Goal: Communication & Community: Answer question/provide support

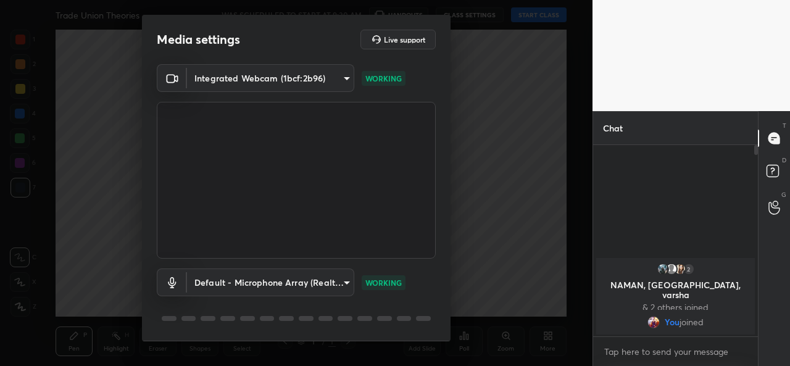
scroll to position [38, 0]
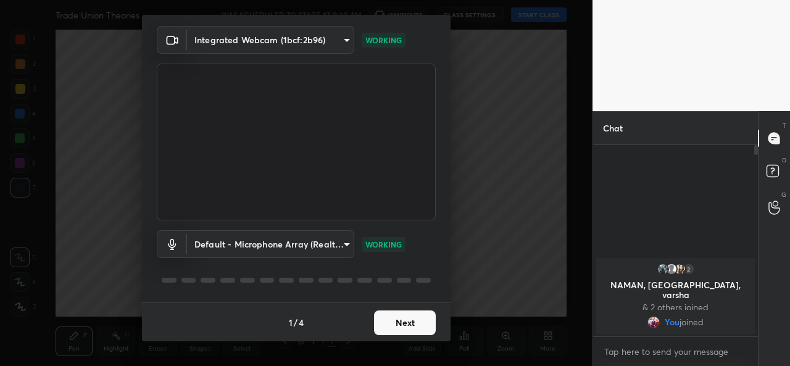
click at [402, 325] on button "Next" at bounding box center [405, 322] width 62 height 25
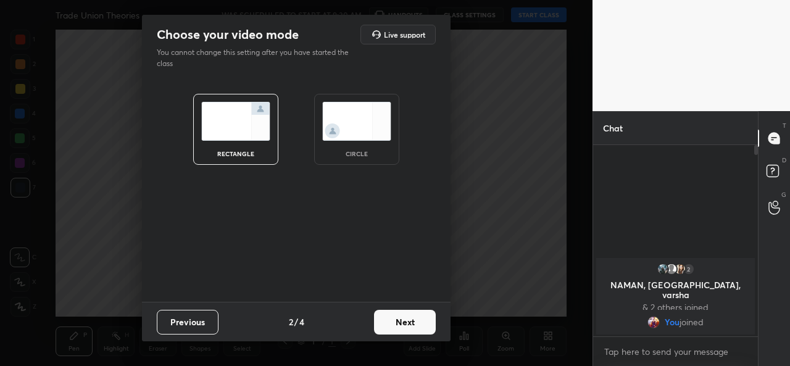
scroll to position [0, 0]
click at [353, 127] on img at bounding box center [356, 121] width 69 height 39
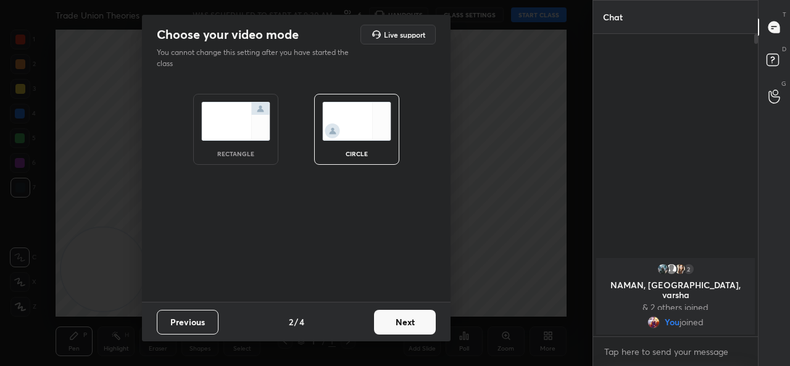
click at [385, 325] on button "Next" at bounding box center [405, 322] width 62 height 25
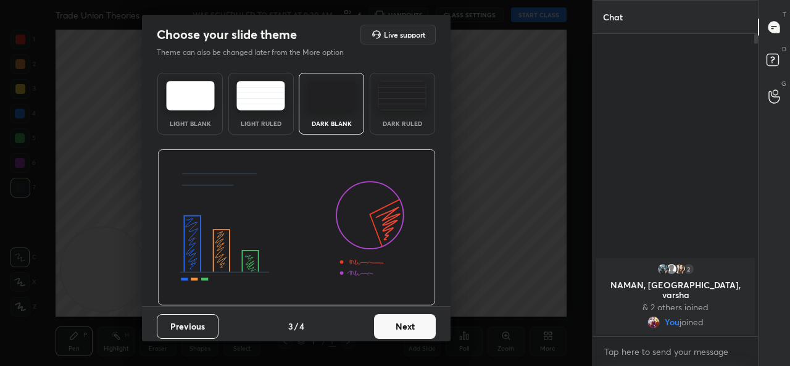
click at [402, 327] on button "Next" at bounding box center [405, 326] width 62 height 25
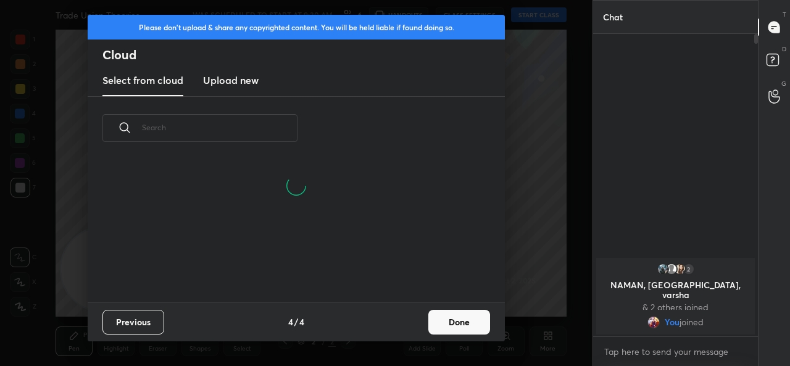
scroll to position [83, 396]
click at [457, 317] on button "Done" at bounding box center [459, 322] width 62 height 25
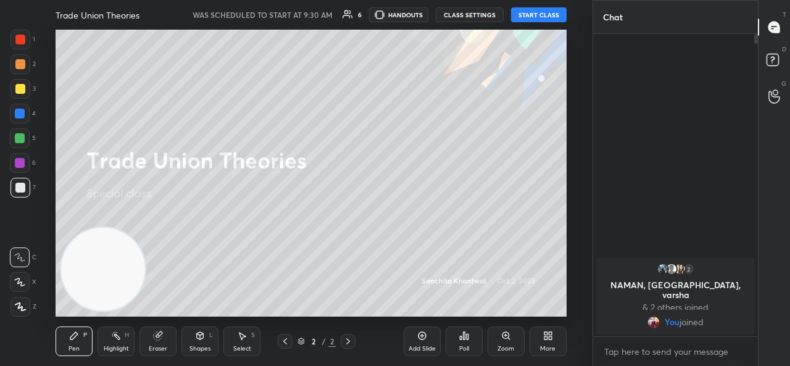
click at [541, 13] on button "START CLASS" at bounding box center [539, 14] width 56 height 15
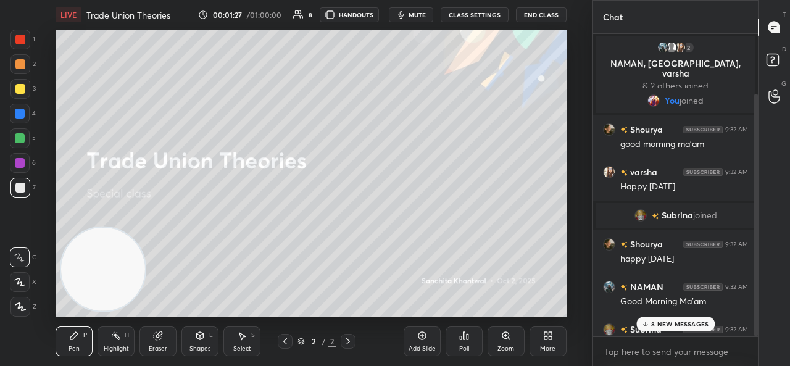
scroll to position [74, 0]
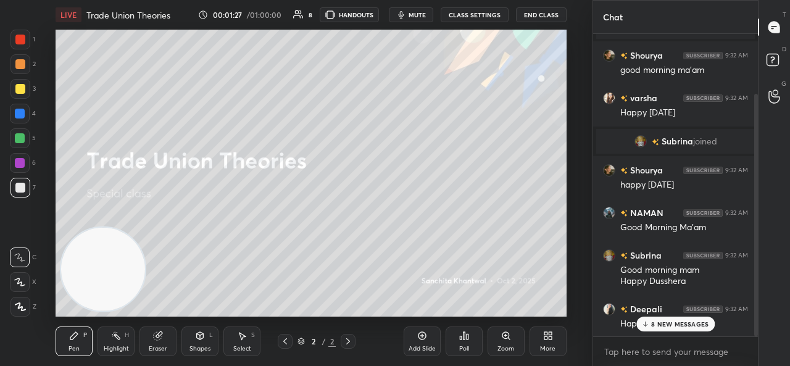
drag, startPoint x: 757, startPoint y: 171, endPoint x: 752, endPoint y: 314, distance: 143.3
click at [752, 314] on div at bounding box center [754, 185] width 7 height 302
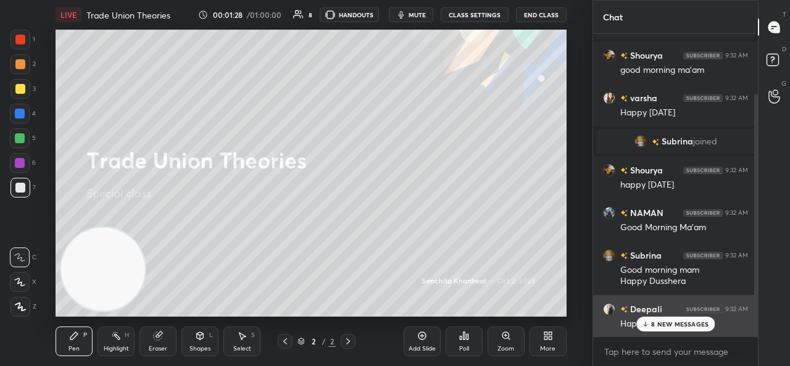
click at [653, 335] on div "Deepali 9:32 AM Happy Dusshera" at bounding box center [675, 316] width 165 height 43
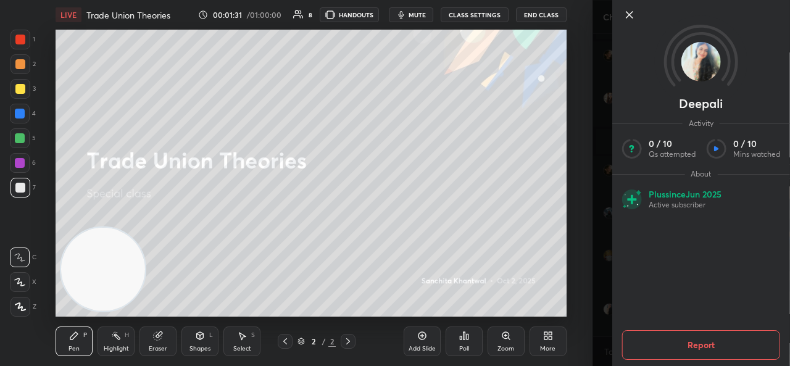
click at [625, 7] on icon at bounding box center [629, 14] width 15 height 15
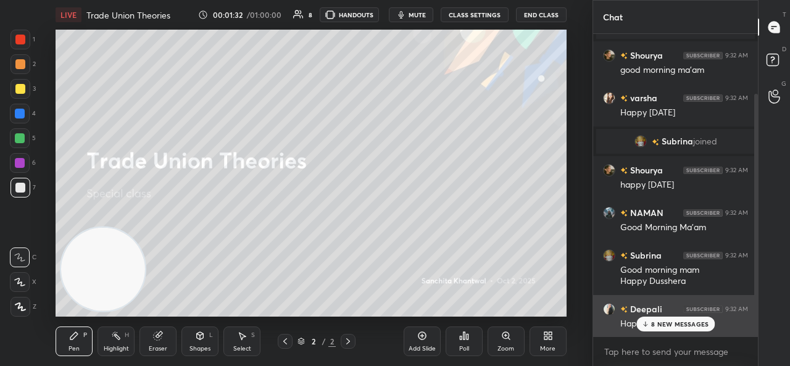
click at [667, 316] on div "Happy Dusshera" at bounding box center [684, 322] width 128 height 15
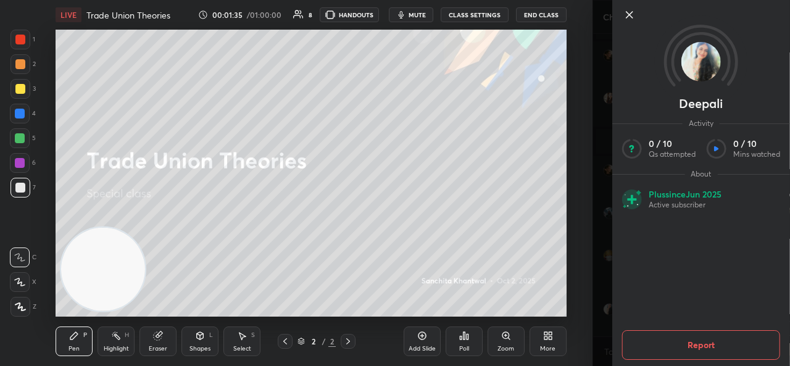
scroll to position [104, 0]
click at [630, 12] on icon at bounding box center [629, 14] width 15 height 15
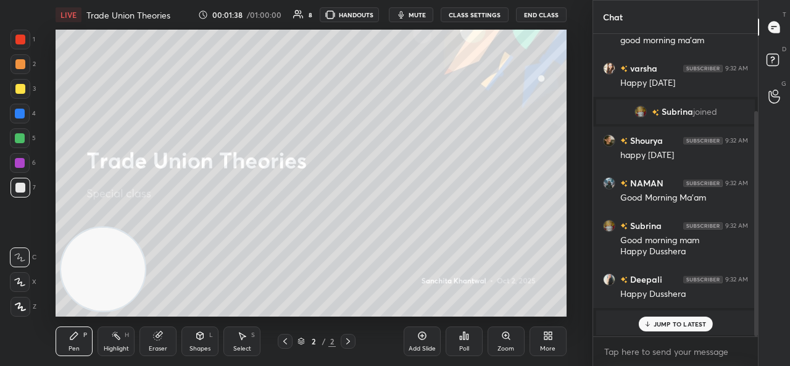
click at [659, 329] on div "JUMP TO LATEST" at bounding box center [675, 324] width 74 height 15
click at [550, 338] on icon at bounding box center [550, 337] width 3 height 3
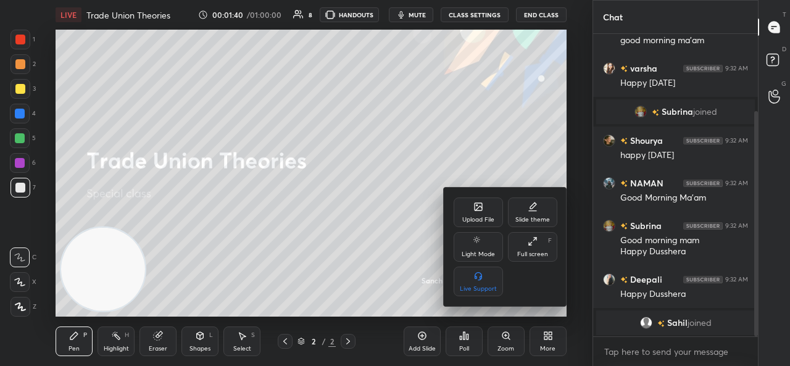
click at [480, 219] on div "Upload File" at bounding box center [478, 220] width 32 height 6
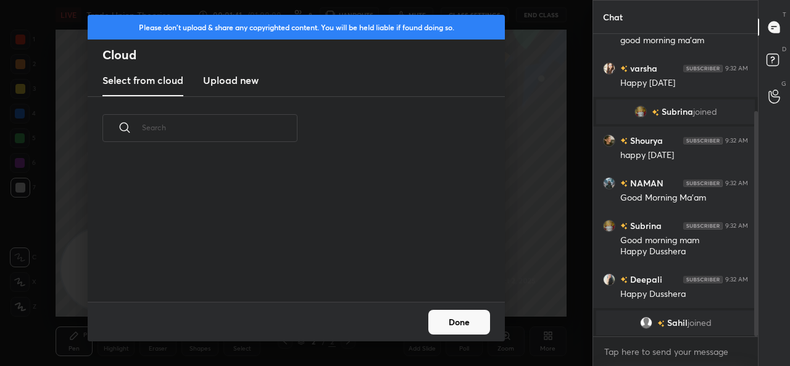
scroll to position [142, 396]
click at [242, 84] on h3 "Upload new" at bounding box center [231, 80] width 56 height 15
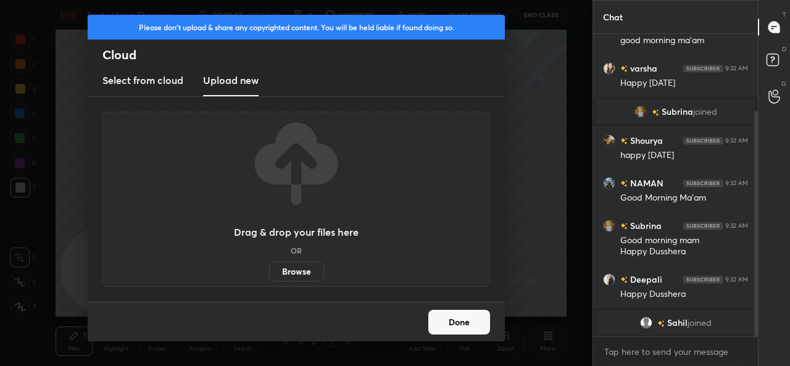
click at [302, 275] on label "Browse" at bounding box center [296, 272] width 55 height 20
click at [269, 275] on input "Browse" at bounding box center [269, 272] width 0 height 20
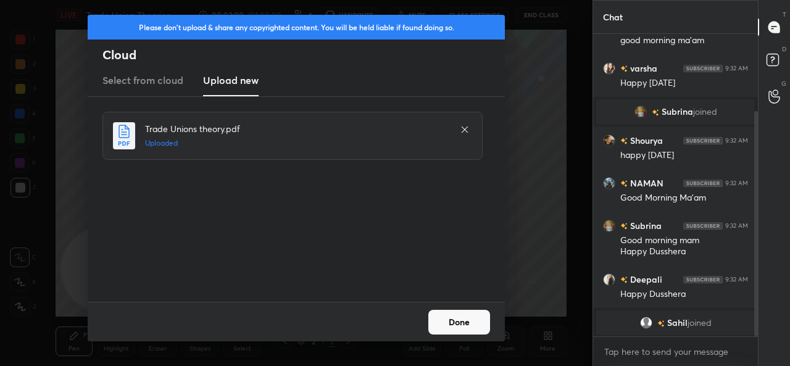
click at [456, 323] on button "Done" at bounding box center [459, 322] width 62 height 25
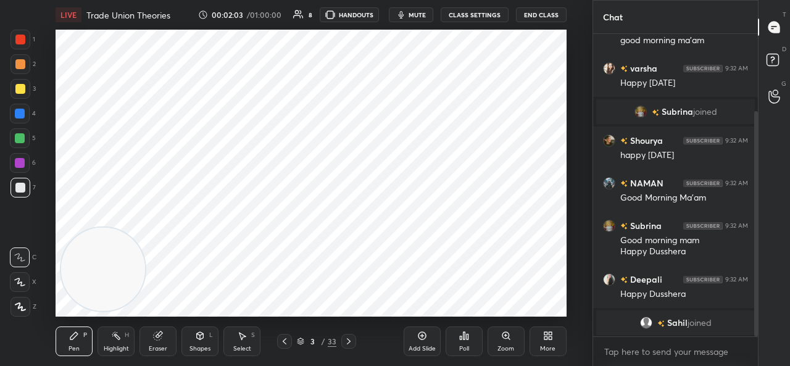
click at [301, 340] on icon at bounding box center [300, 341] width 7 height 7
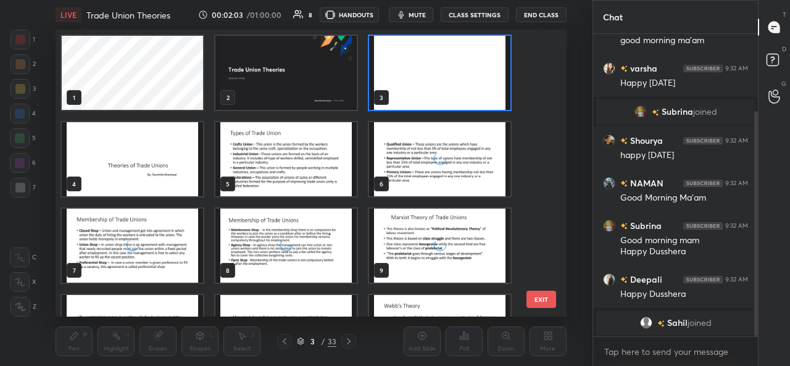
scroll to position [283, 504]
click at [309, 165] on img "grid" at bounding box center [285, 159] width 141 height 74
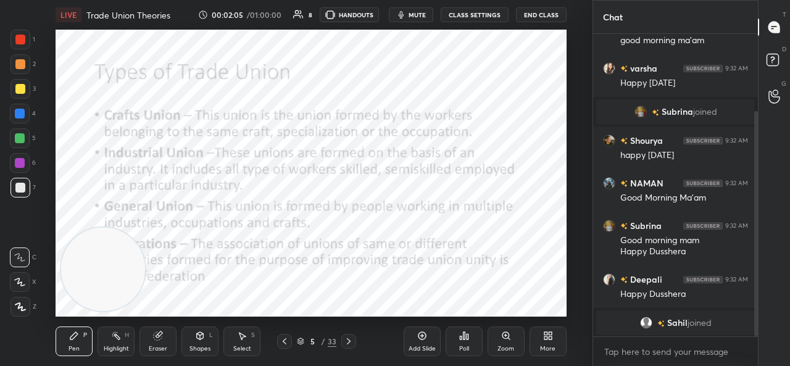
click at [309, 165] on img "grid" at bounding box center [285, 159] width 141 height 74
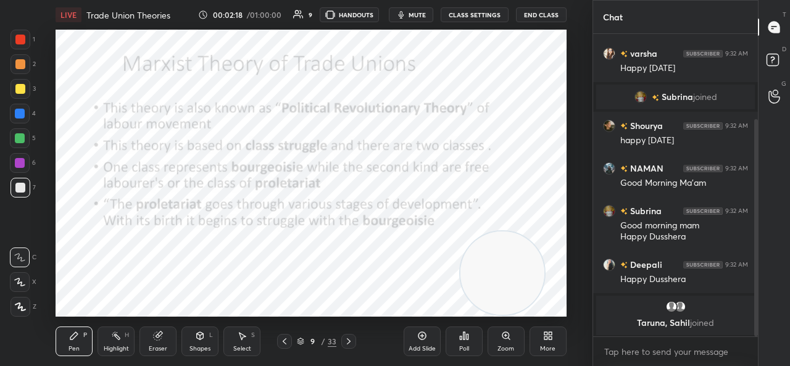
drag, startPoint x: 113, startPoint y: 273, endPoint x: 512, endPoint y: 286, distance: 399.6
click at [512, 286] on video at bounding box center [502, 273] width 84 height 84
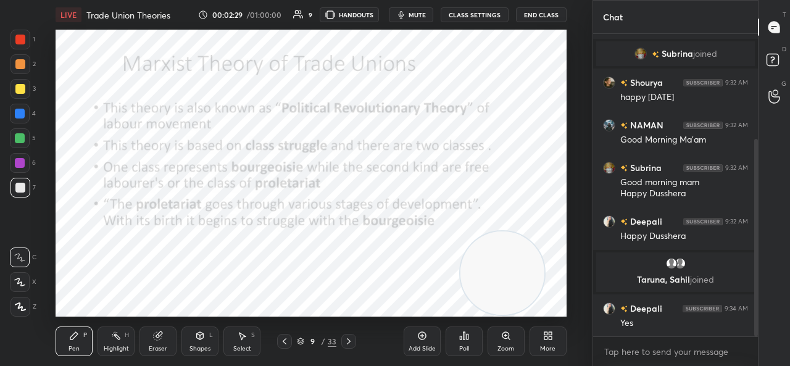
scroll to position [226, 0]
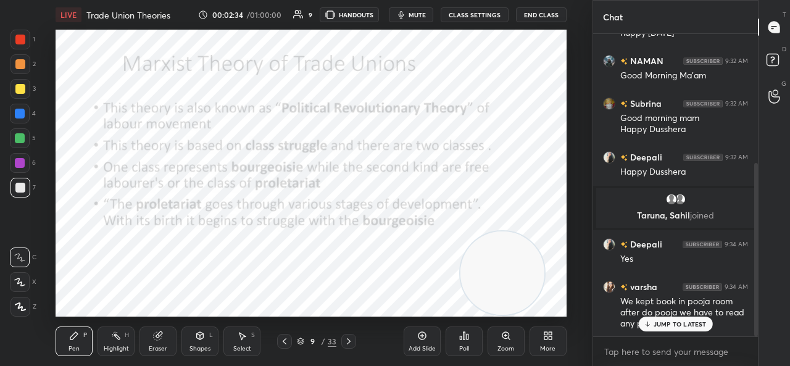
click at [684, 322] on p "JUMP TO LATEST" at bounding box center [680, 323] width 53 height 7
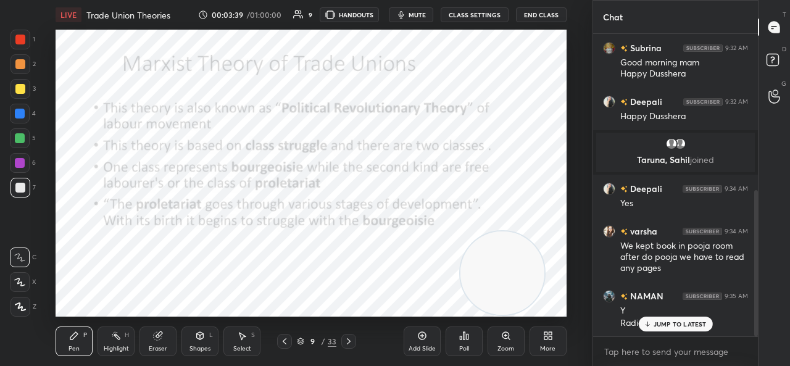
scroll to position [323, 0]
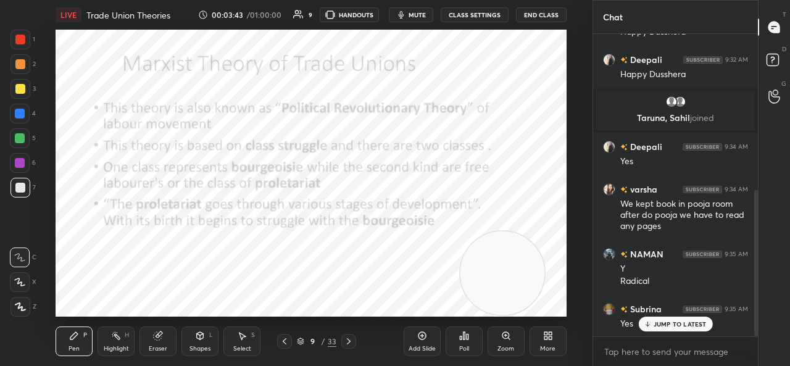
click at [694, 322] on p "JUMP TO LATEST" at bounding box center [680, 323] width 53 height 7
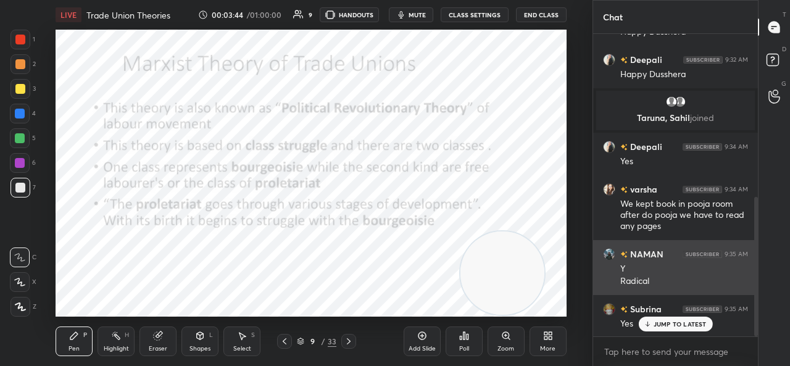
scroll to position [353, 0]
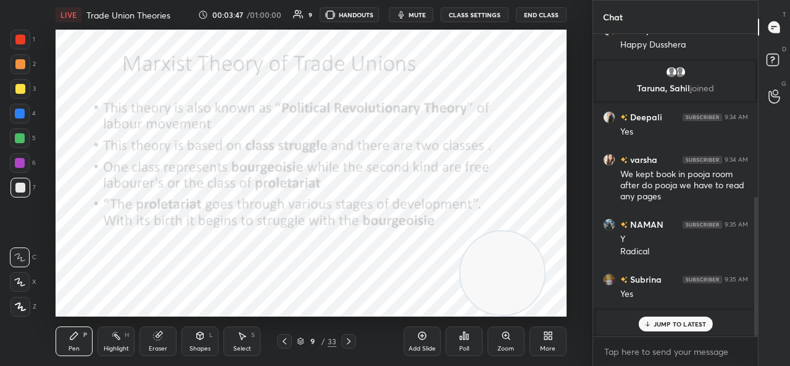
click at [19, 34] on div at bounding box center [20, 40] width 20 height 20
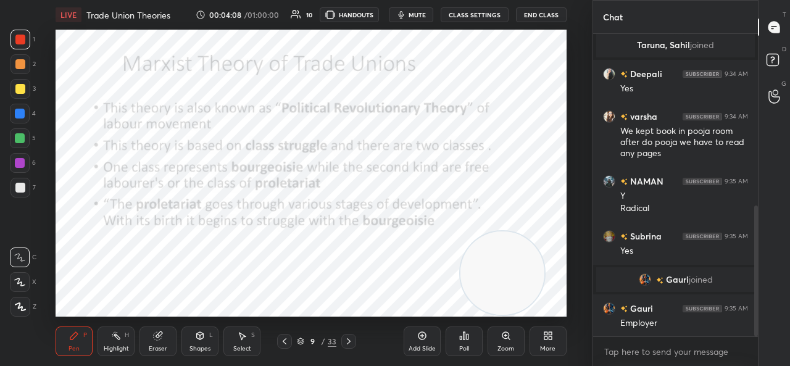
click at [645, 334] on div "Gauri 9:35 AM Employer" at bounding box center [675, 315] width 165 height 43
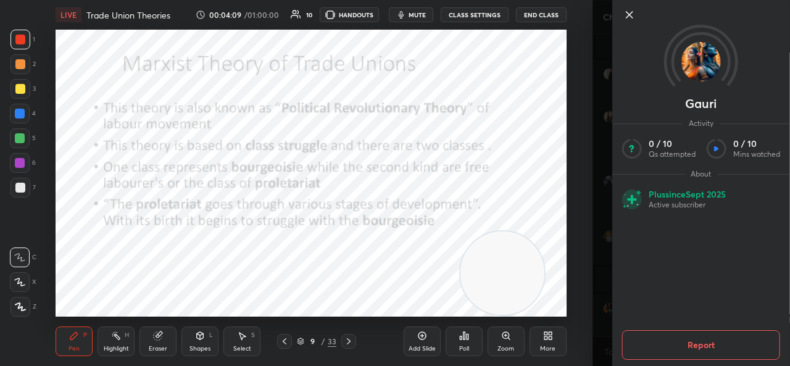
click at [621, 12] on div at bounding box center [701, 35] width 178 height 71
click at [627, 13] on icon at bounding box center [630, 15] width 6 height 6
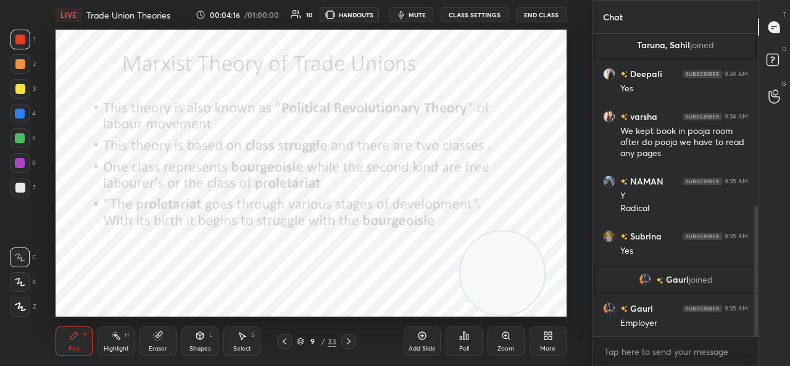
scroll to position [438, 0]
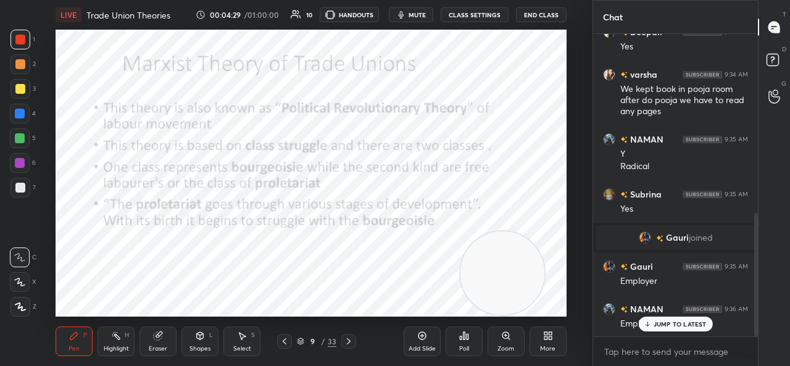
click at [667, 327] on p "JUMP TO LATEST" at bounding box center [680, 323] width 53 height 7
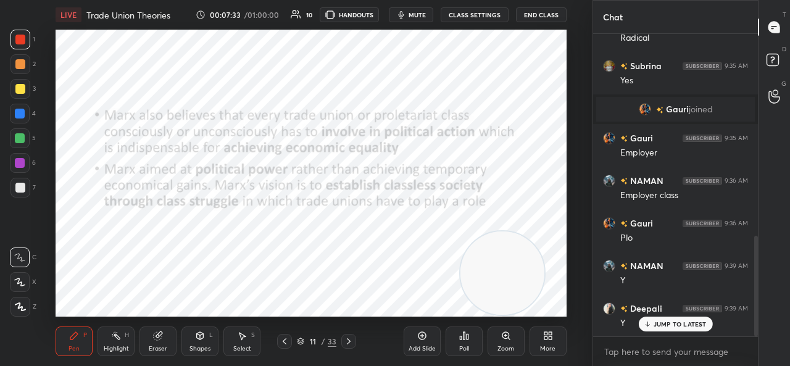
scroll to position [609, 0]
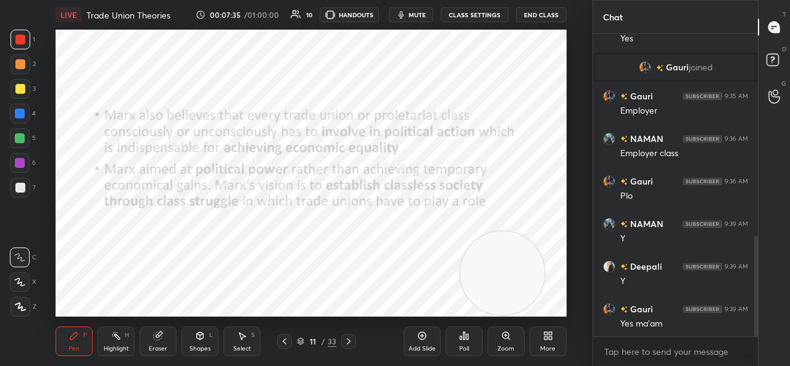
click at [514, 76] on div "LIVE Trade Union Theories 00:07:35 / 01:00:00 10 HANDOUTS mute CLASS SETTINGS E…" at bounding box center [311, 183] width 543 height 366
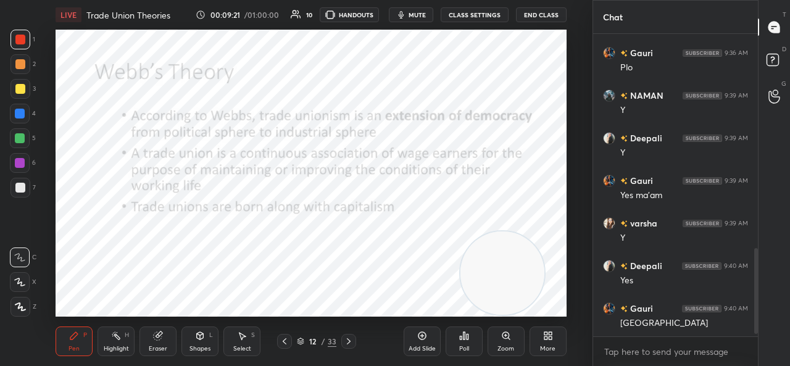
scroll to position [779, 0]
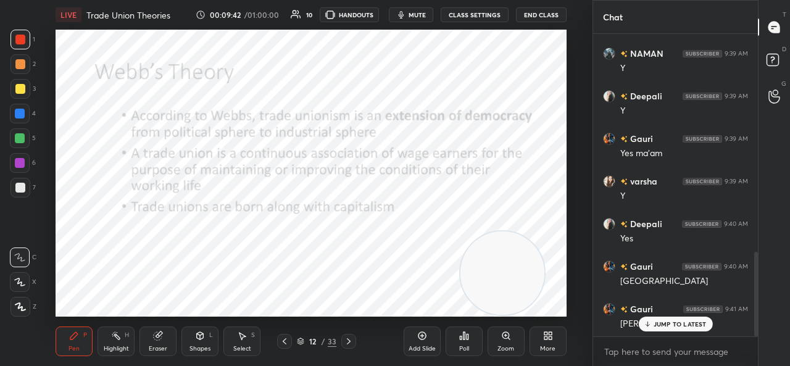
click at [667, 323] on p "JUMP TO LATEST" at bounding box center [680, 323] width 53 height 7
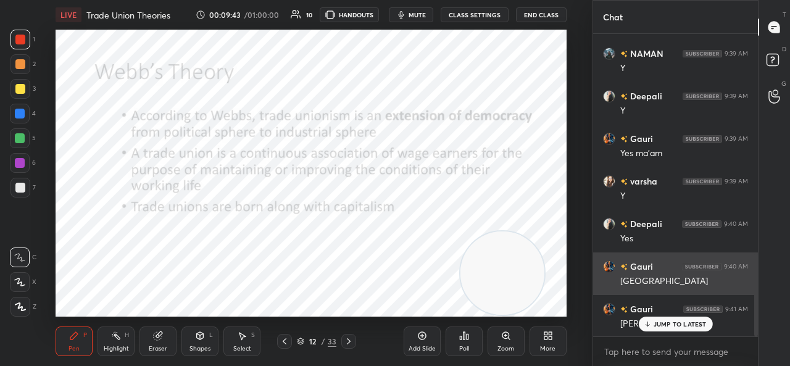
scroll to position [809, 0]
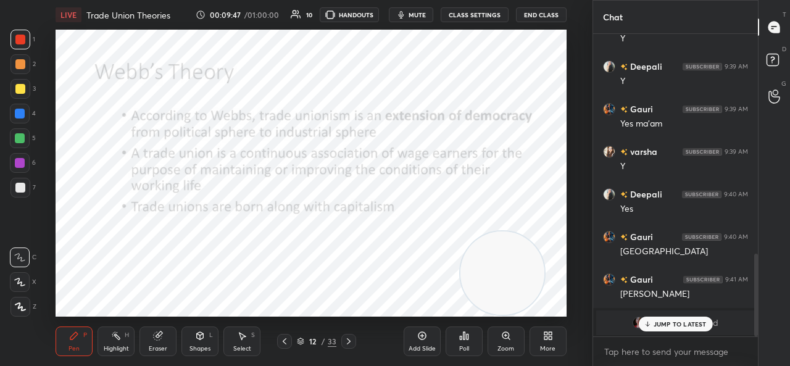
click at [660, 327] on p "JUMP TO LATEST" at bounding box center [680, 323] width 53 height 7
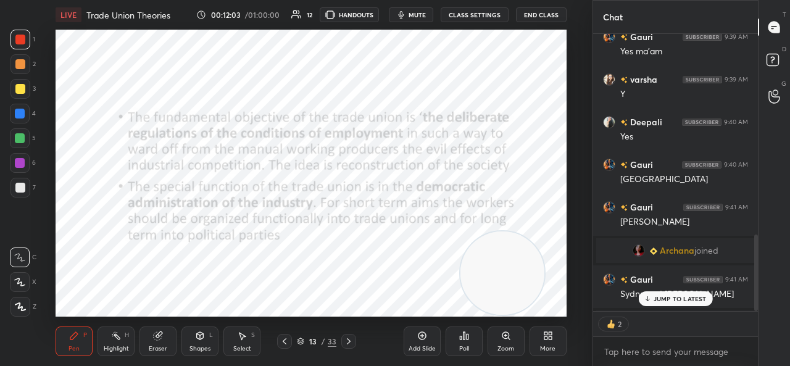
scroll to position [299, 161]
drag, startPoint x: 488, startPoint y: 275, endPoint x: 496, endPoint y: 38, distance: 237.1
click at [496, 38] on video at bounding box center [510, 73] width 84 height 84
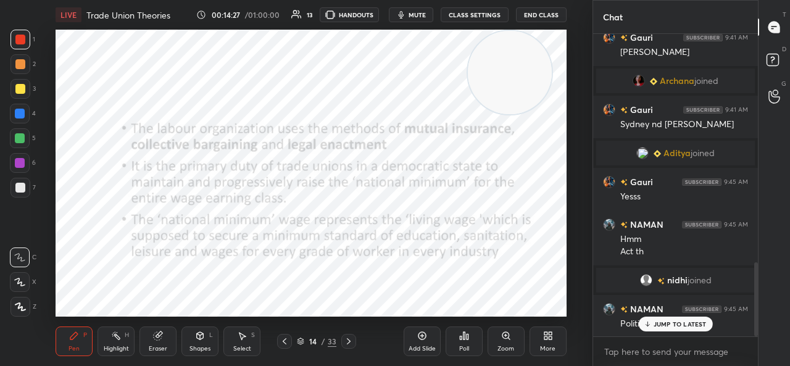
scroll to position [937, 0]
click at [666, 324] on p "JUMP TO LATEST" at bounding box center [680, 323] width 53 height 7
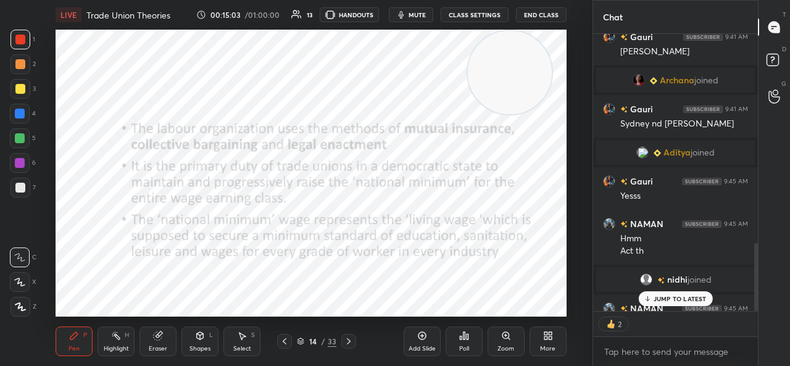
scroll to position [4, 4]
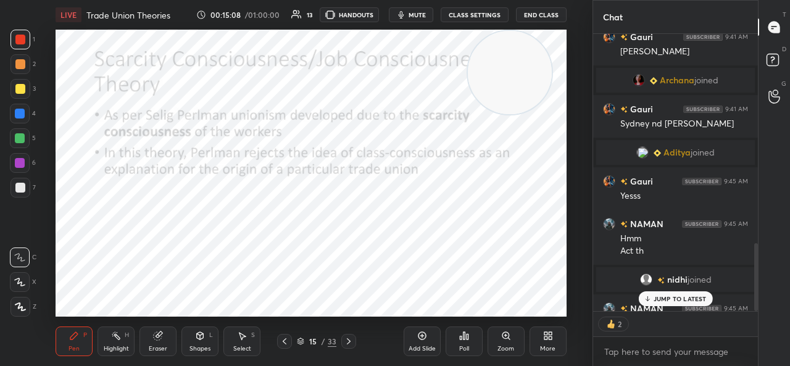
click at [512, 71] on video at bounding box center [510, 73] width 84 height 84
drag, startPoint x: 520, startPoint y: 92, endPoint x: 532, endPoint y: 307, distance: 215.2
click at [532, 307] on div "LIVE Trade Union Theories 00:15:11 / 01:00:00 13 HANDOUTS mute CLASS SETTINGS E…" at bounding box center [311, 183] width 543 height 366
click at [656, 302] on p "JUMP TO LATEST" at bounding box center [680, 298] width 53 height 7
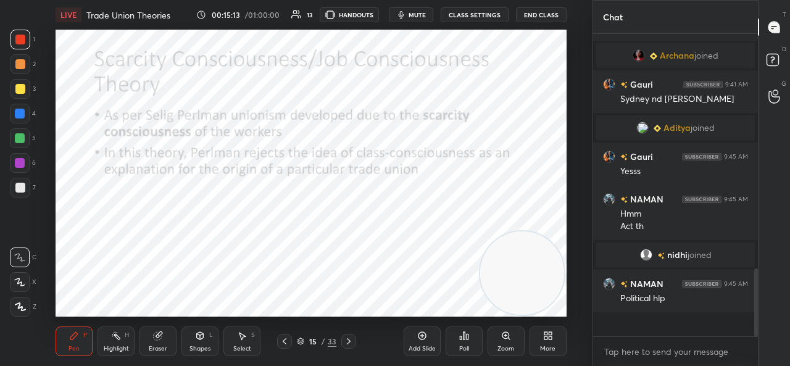
scroll to position [937, 0]
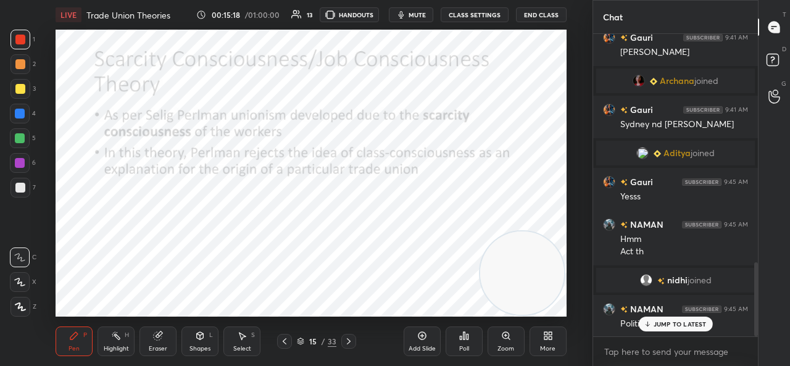
click at [657, 317] on div "JUMP TO LATEST" at bounding box center [675, 324] width 74 height 15
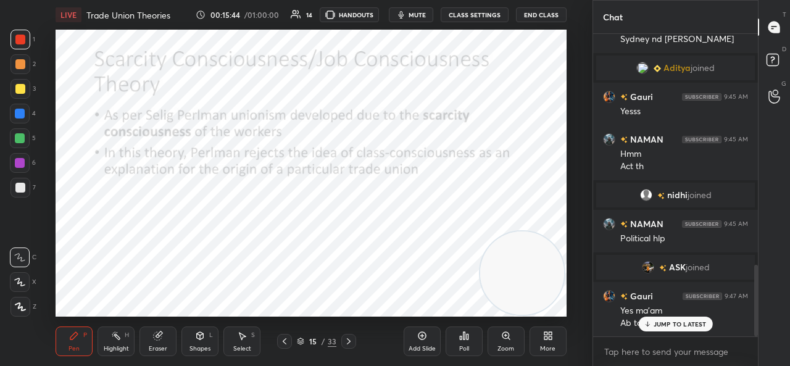
scroll to position [983, 0]
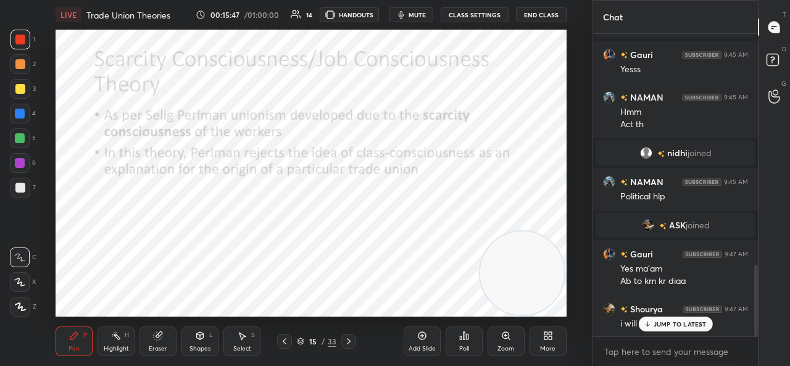
click at [655, 322] on p "JUMP TO LATEST" at bounding box center [680, 323] width 53 height 7
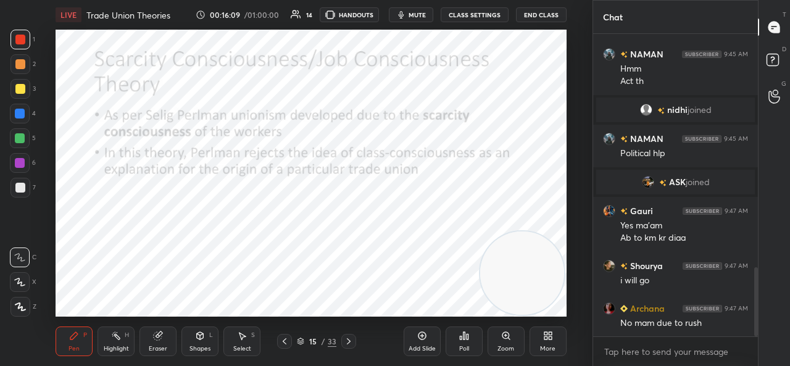
scroll to position [1079, 0]
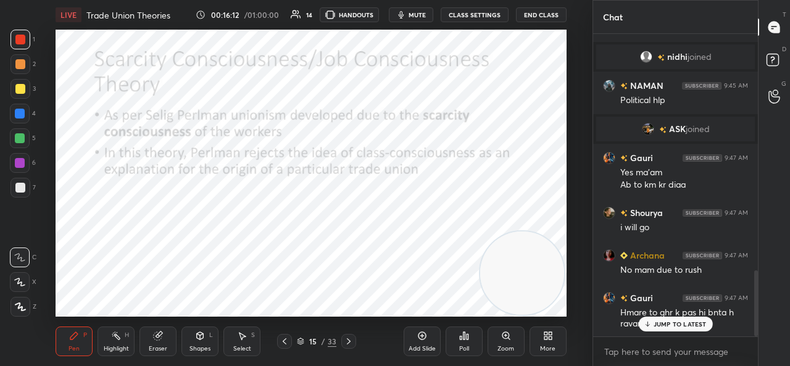
click at [672, 320] on p "JUMP TO LATEST" at bounding box center [680, 323] width 53 height 7
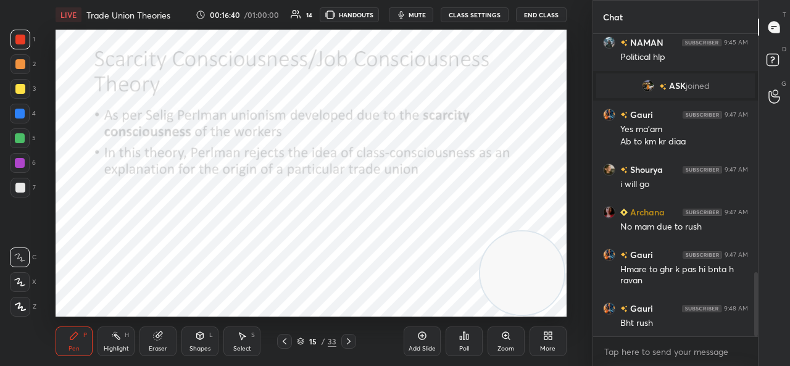
scroll to position [1164, 0]
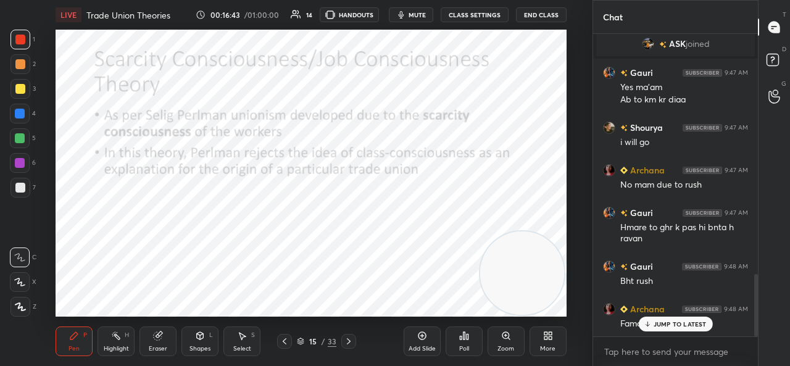
click at [672, 320] on p "JUMP TO LATEST" at bounding box center [680, 323] width 53 height 7
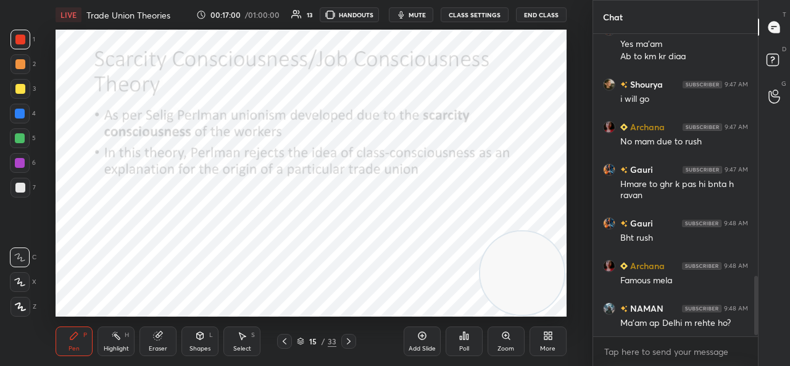
scroll to position [1249, 0]
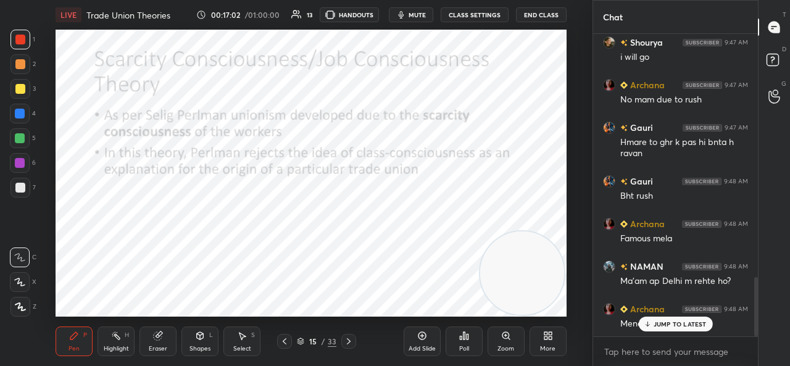
click at [648, 323] on icon at bounding box center [647, 323] width 8 height 7
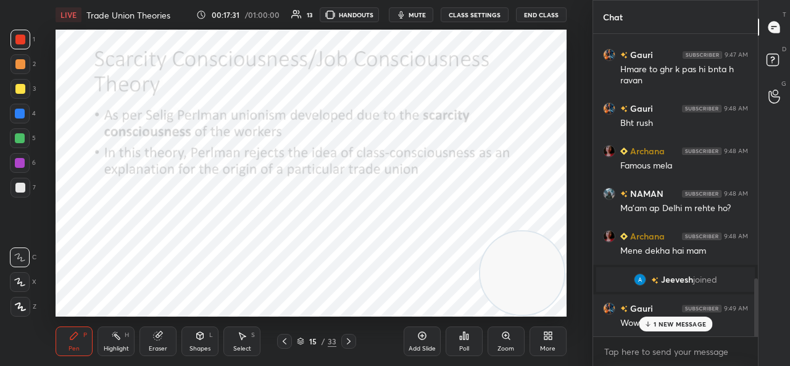
scroll to position [1217, 0]
click at [677, 331] on div "JUMP TO LATEST" at bounding box center [675, 324] width 74 height 15
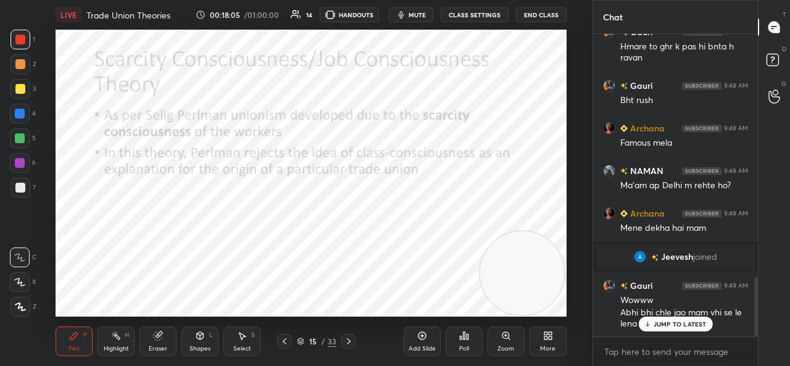
click at [661, 320] on p "JUMP TO LATEST" at bounding box center [680, 323] width 53 height 7
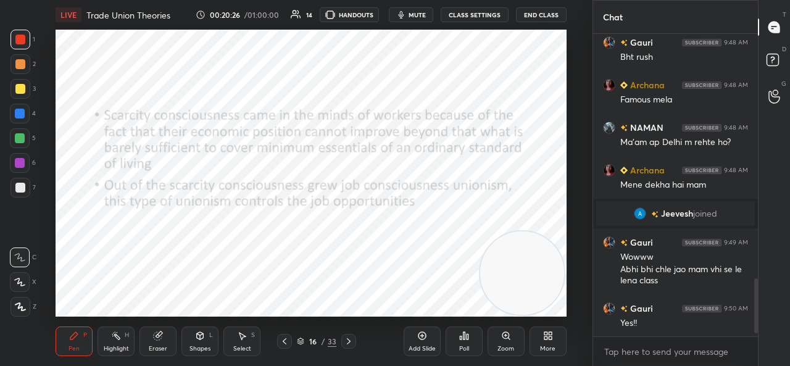
scroll to position [1326, 0]
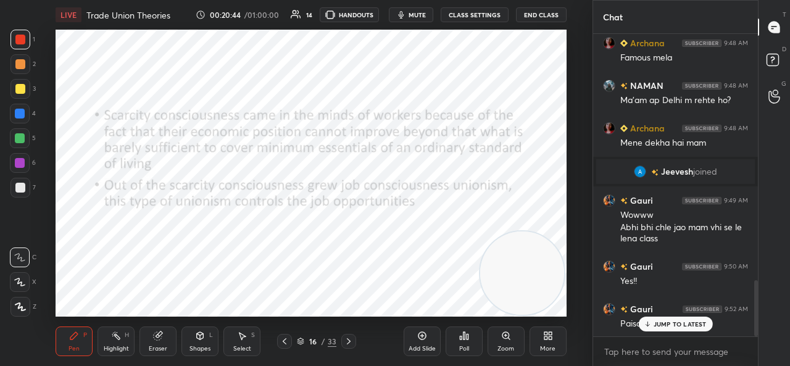
click at [672, 320] on p "JUMP TO LATEST" at bounding box center [680, 323] width 53 height 7
click at [697, 325] on p "JUMP TO LATEST" at bounding box center [680, 323] width 53 height 7
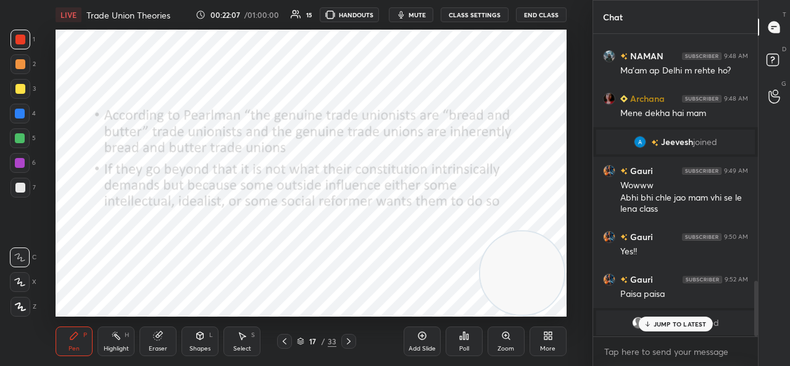
click at [675, 323] on p "JUMP TO LATEST" at bounding box center [680, 323] width 53 height 7
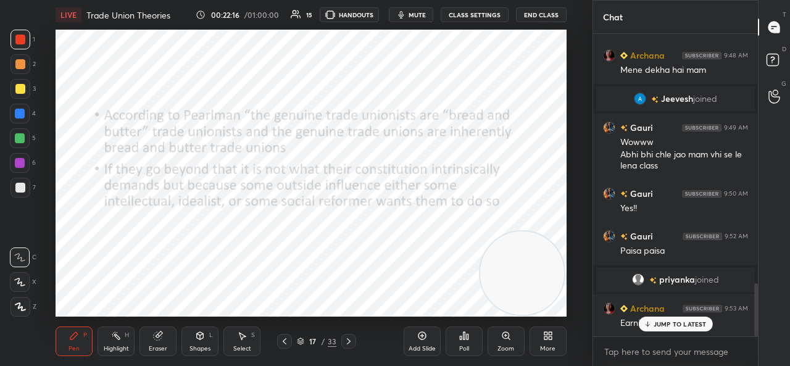
scroll to position [1420, 0]
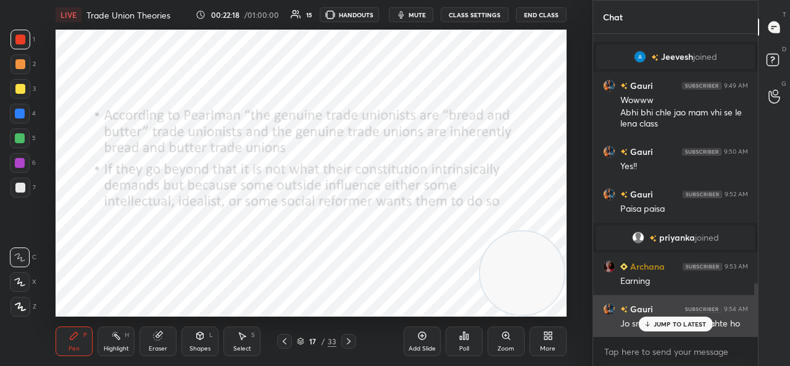
click at [668, 335] on div "Gauri 9:54 AM Jo srf paisa hi paisa chahte ho" at bounding box center [675, 316] width 165 height 43
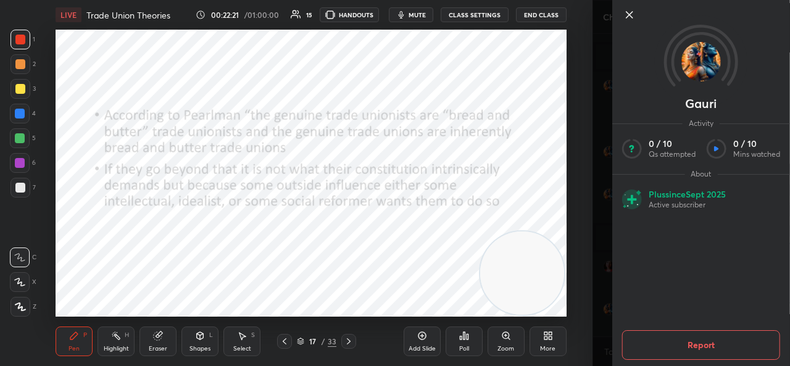
click at [628, 19] on icon at bounding box center [629, 14] width 15 height 15
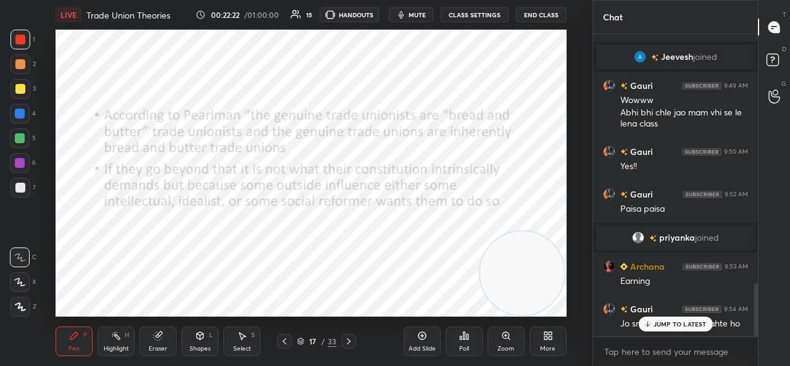
click at [657, 330] on div "JUMP TO LATEST" at bounding box center [675, 324] width 74 height 15
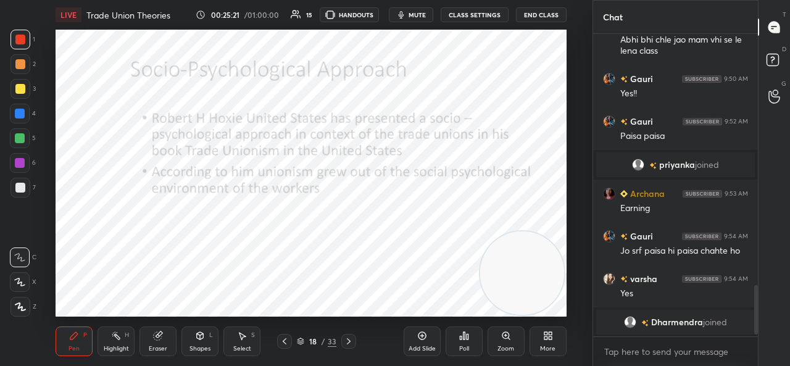
scroll to position [1507, 0]
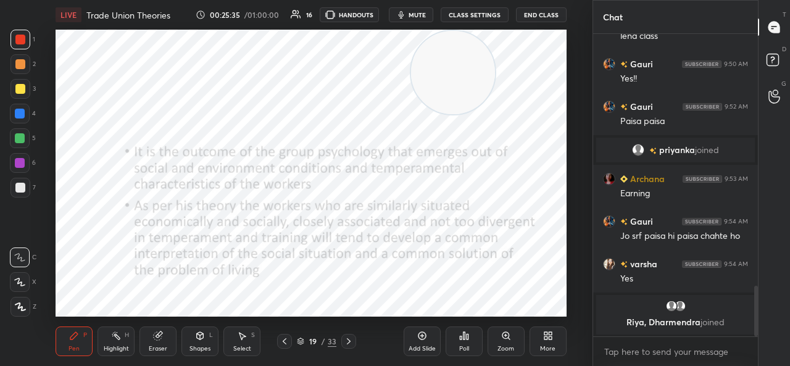
drag, startPoint x: 521, startPoint y: 287, endPoint x: 452, endPoint y: 50, distance: 246.9
click at [452, 50] on video at bounding box center [453, 73] width 84 height 84
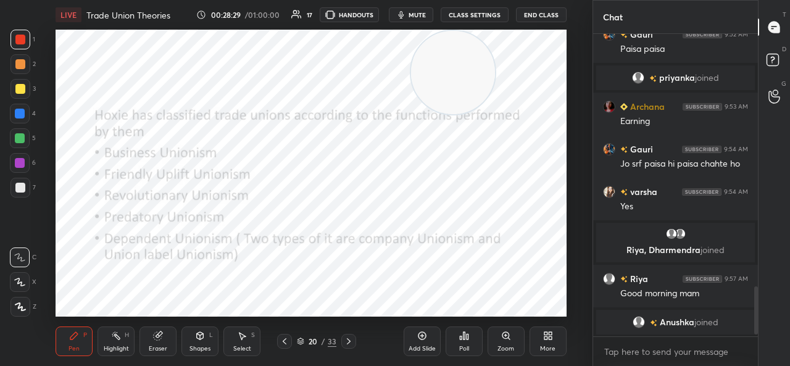
scroll to position [1576, 0]
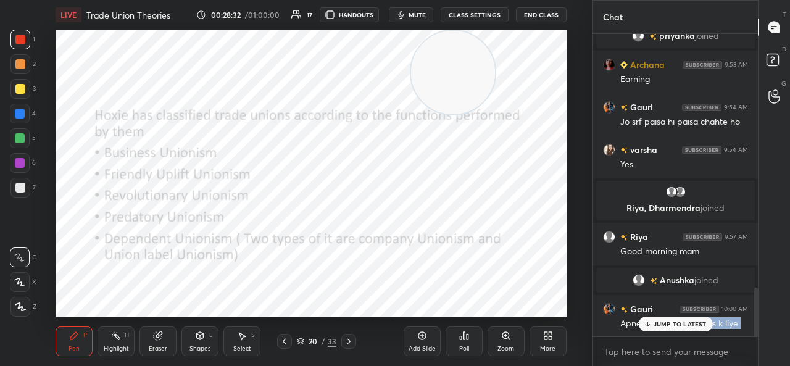
drag, startPoint x: 657, startPoint y: 332, endPoint x: 654, endPoint y: 325, distance: 7.2
click at [654, 325] on div "Archana 9:47 AM No mam due to rush [PERSON_NAME] 9:47 AM Hmare to ghr k pas hi …" at bounding box center [675, 185] width 165 height 302
click at [654, 325] on p "JUMP TO LATEST" at bounding box center [680, 323] width 53 height 7
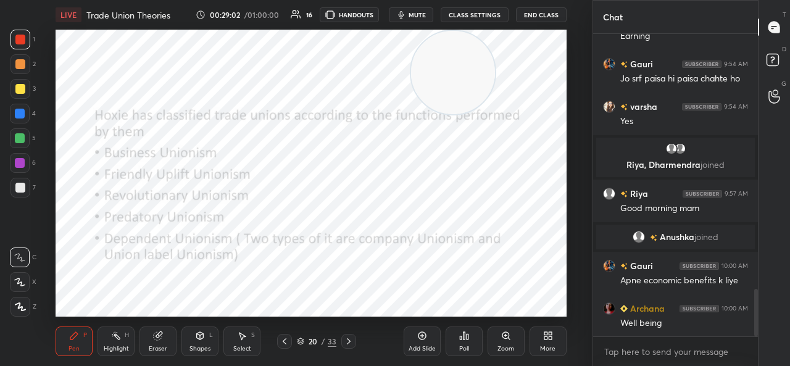
scroll to position [1662, 0]
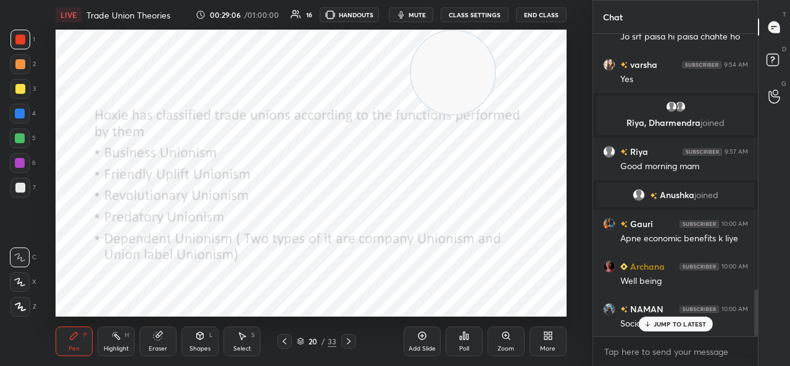
click at [652, 320] on div "JUMP TO LATEST" at bounding box center [675, 324] width 74 height 15
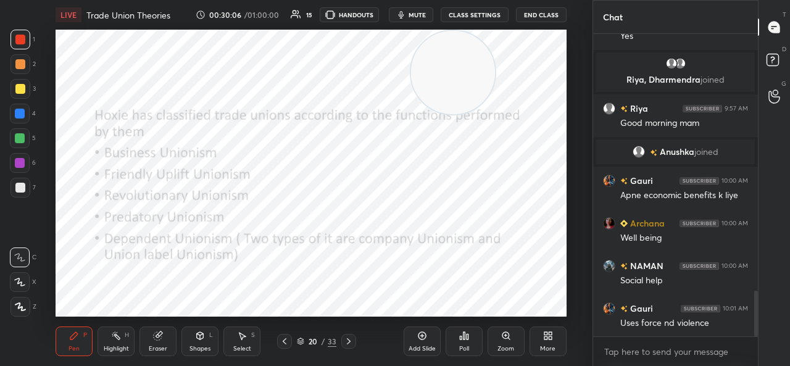
scroll to position [1747, 0]
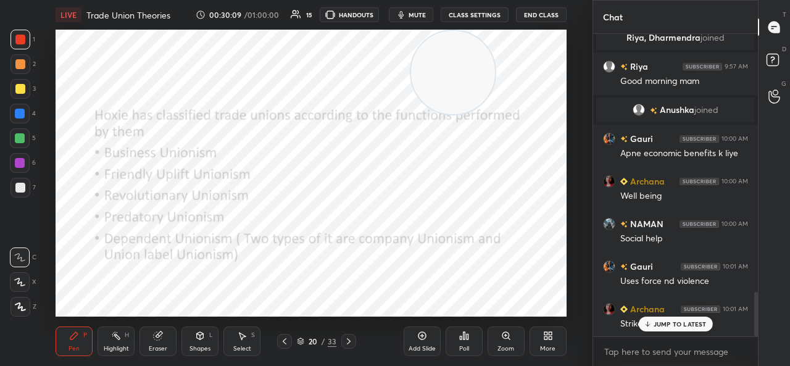
click at [675, 320] on p "JUMP TO LATEST" at bounding box center [680, 323] width 53 height 7
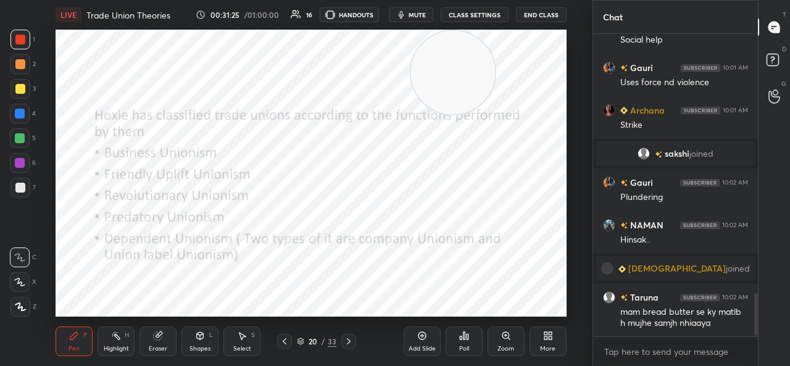
scroll to position [1870, 0]
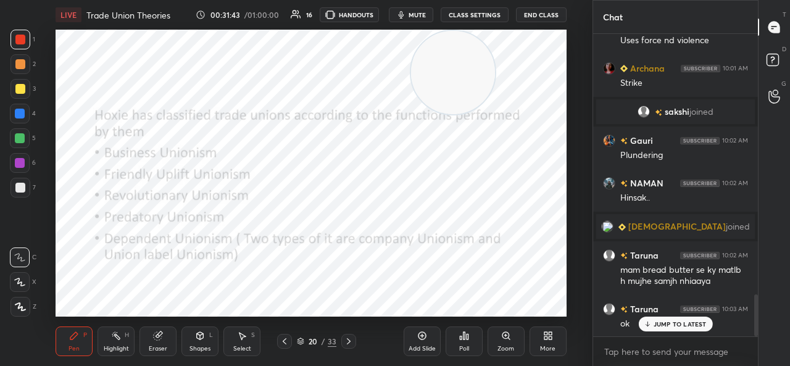
click at [656, 325] on p "JUMP TO LATEST" at bounding box center [680, 323] width 53 height 7
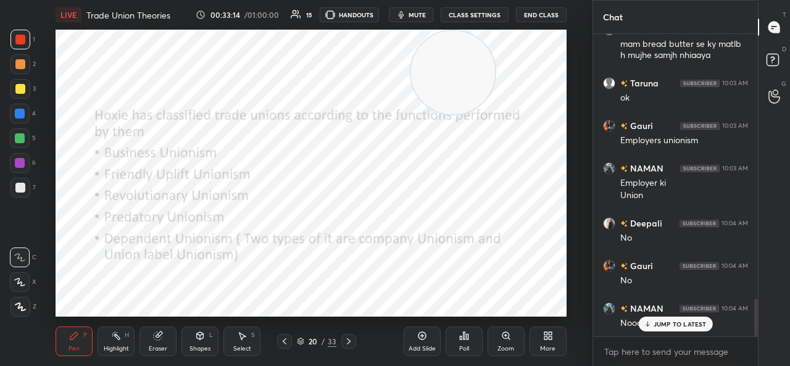
scroll to position [2138, 0]
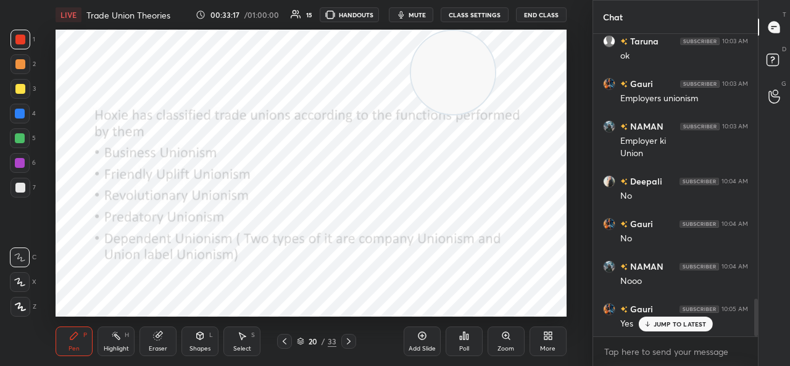
click at [675, 328] on p "JUMP TO LATEST" at bounding box center [680, 323] width 53 height 7
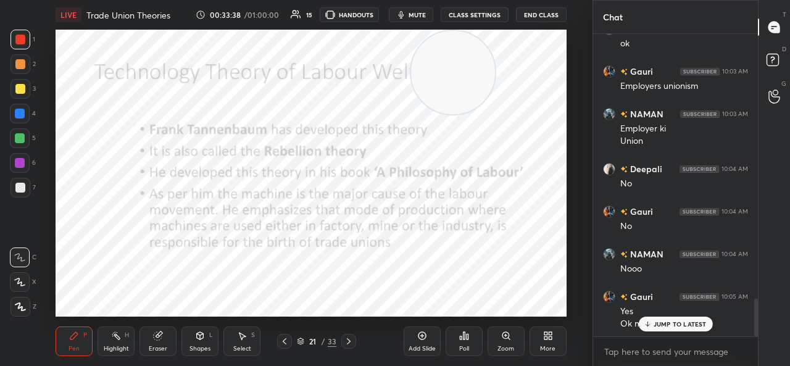
click at [668, 327] on p "JUMP TO LATEST" at bounding box center [680, 323] width 53 height 7
drag, startPoint x: 447, startPoint y: 81, endPoint x: 554, endPoint y: 78, distance: 107.4
click at [495, 78] on video at bounding box center [453, 73] width 84 height 84
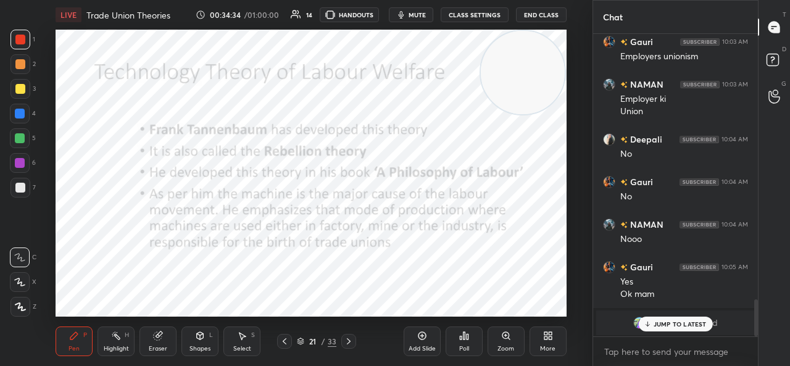
click at [490, 105] on div "Setting up your live class Poll for secs No correct answer Start poll" at bounding box center [311, 173] width 510 height 287
click at [678, 322] on p "JUMP TO LATEST" at bounding box center [680, 323] width 53 height 7
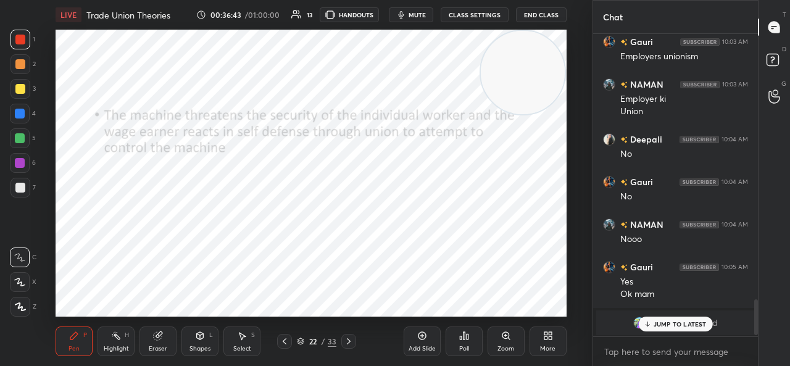
click at [580, 115] on div "Setting up your live class Poll for secs No correct answer Start poll" at bounding box center [311, 173] width 543 height 287
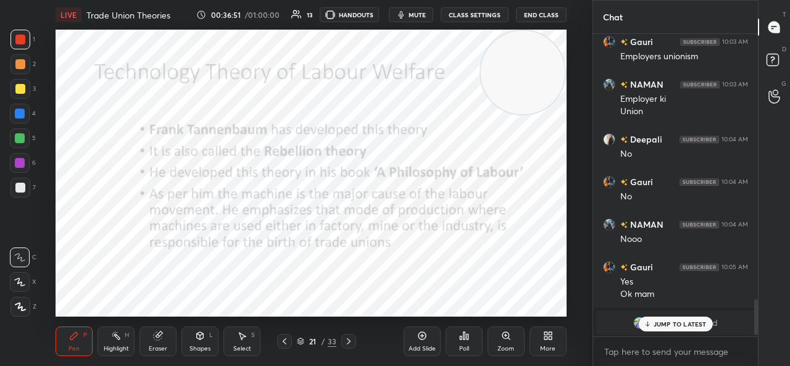
click at [669, 326] on p "JUMP TO LATEST" at bounding box center [680, 323] width 53 height 7
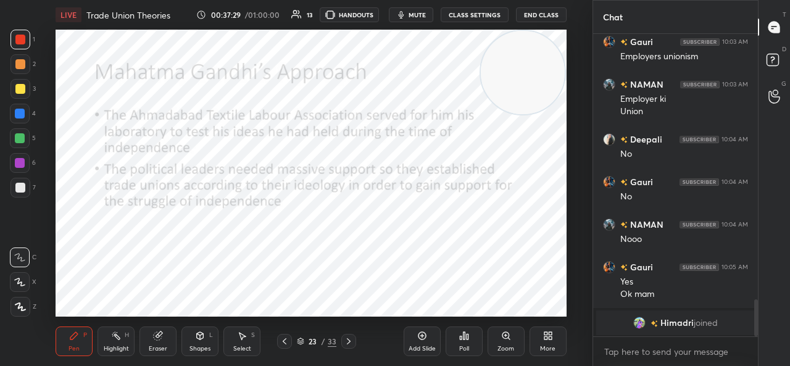
click at [139, 324] on div "LIVE Trade Union Theories 00:37:29 / 01:00:00 13 HANDOUTS mute CLASS SETTINGS E…" at bounding box center [311, 183] width 543 height 366
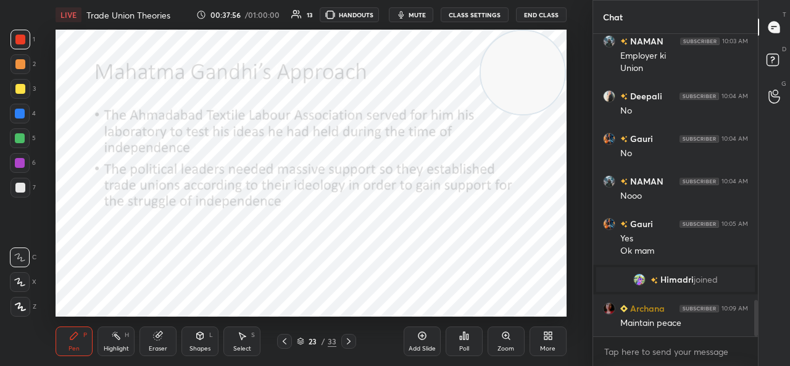
scroll to position [2276, 0]
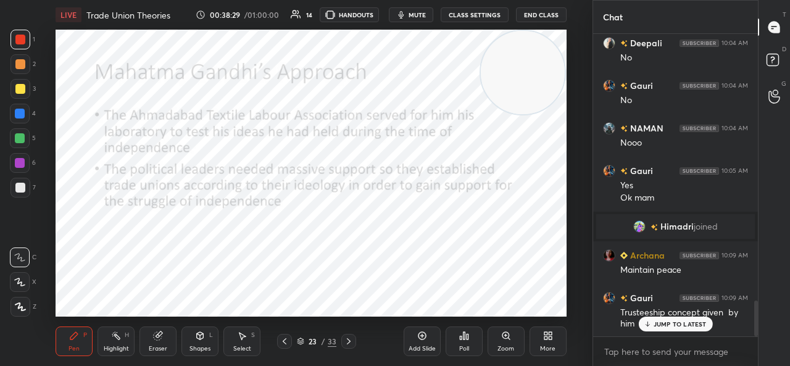
click at [656, 323] on p "JUMP TO LATEST" at bounding box center [680, 323] width 53 height 7
click at [582, 215] on div "Setting up your live class Poll for secs No correct answer Start poll" at bounding box center [311, 173] width 543 height 287
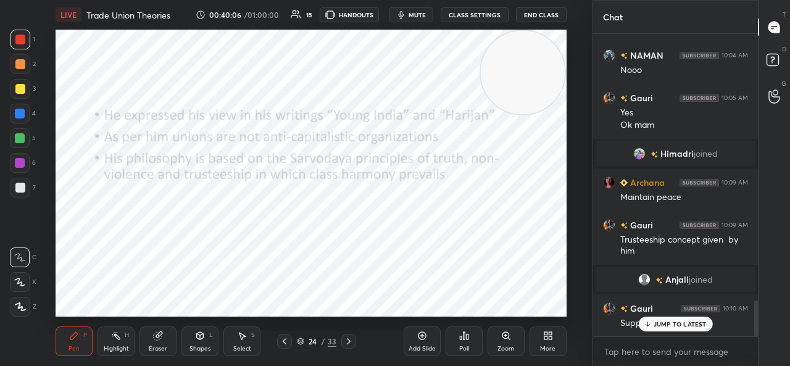
scroll to position [2241, 0]
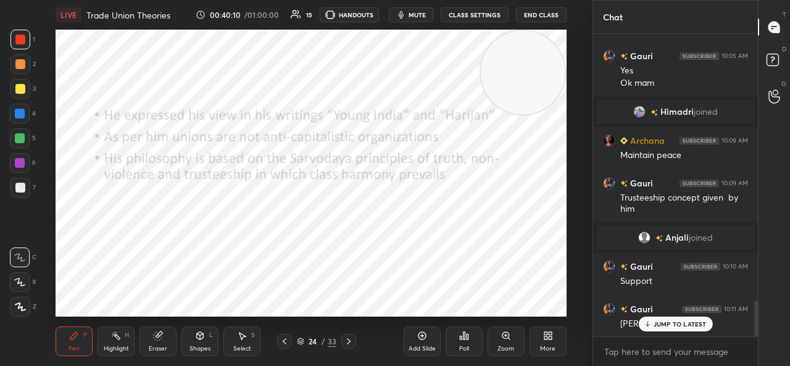
click at [662, 320] on p "JUMP TO LATEST" at bounding box center [680, 323] width 53 height 7
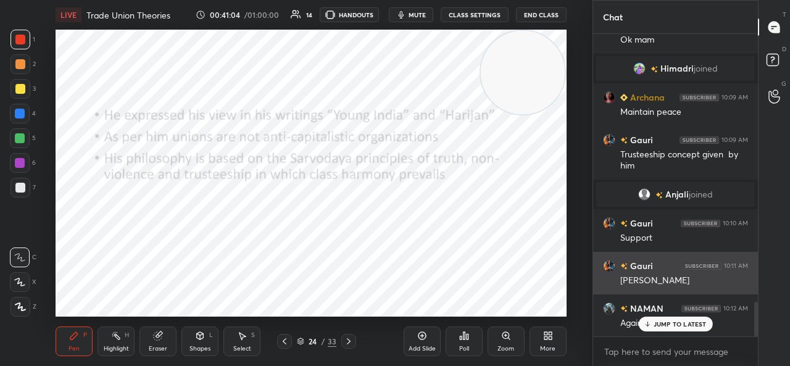
scroll to position [2348, 0]
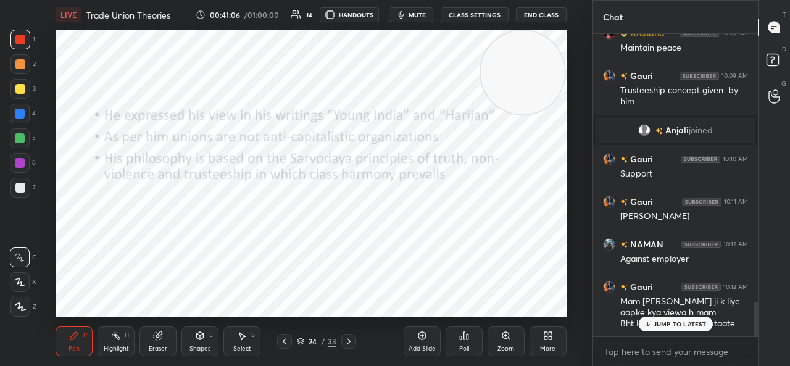
click at [675, 331] on div "JUMP TO LATEST" at bounding box center [675, 324] width 74 height 15
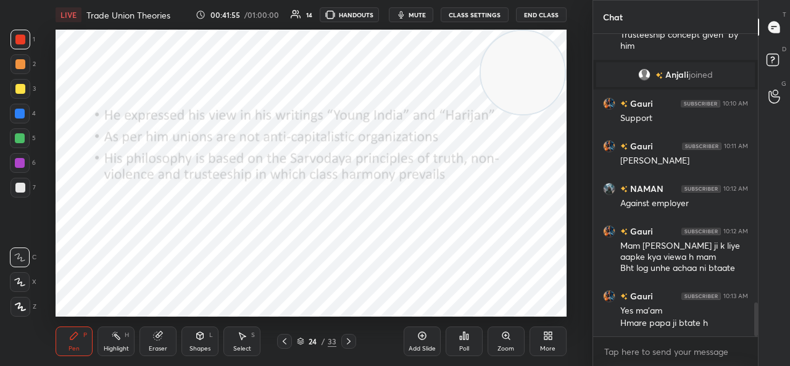
scroll to position [2468, 0]
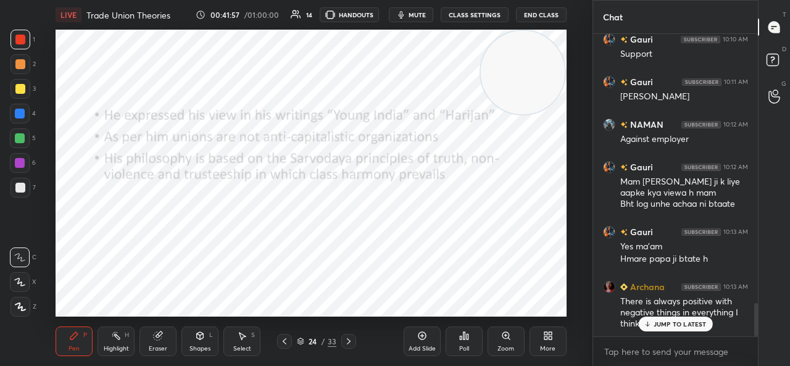
click at [694, 324] on p "JUMP TO LATEST" at bounding box center [680, 323] width 53 height 7
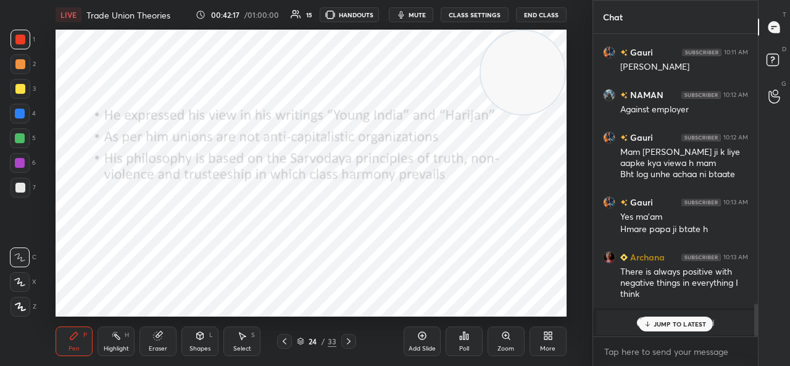
click at [666, 330] on div "JUMP TO LATEST" at bounding box center [675, 324] width 74 height 15
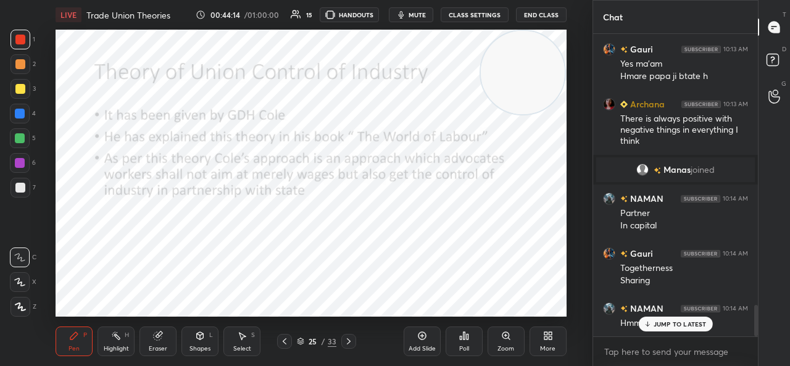
scroll to position [2613, 0]
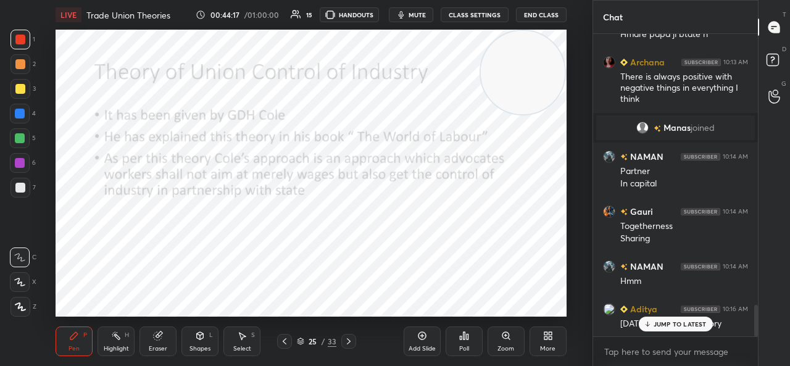
click at [647, 323] on icon at bounding box center [647, 324] width 0 height 4
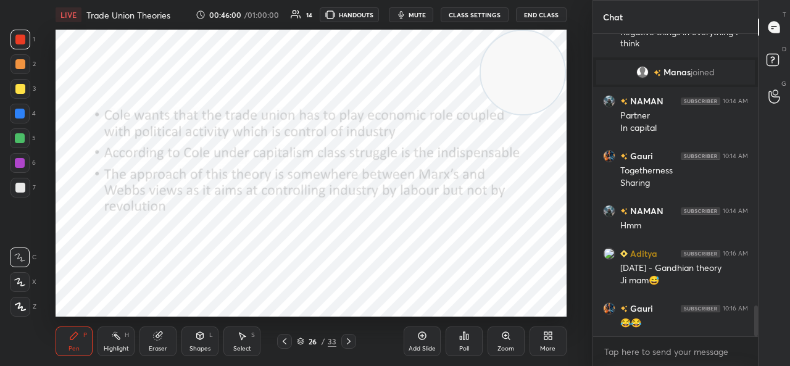
scroll to position [2699, 0]
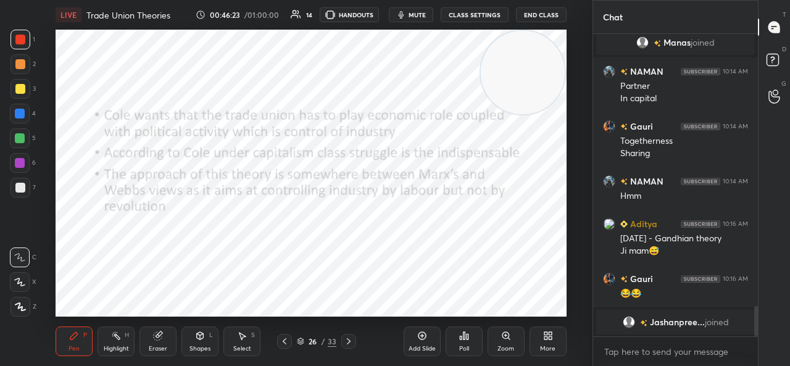
click at [789, 0] on html "1 2 3 4 5 6 7 C X Z C X Z E E Erase all H H LIVE Trade Union Theories 00:46:23 …" at bounding box center [395, 0] width 790 height 0
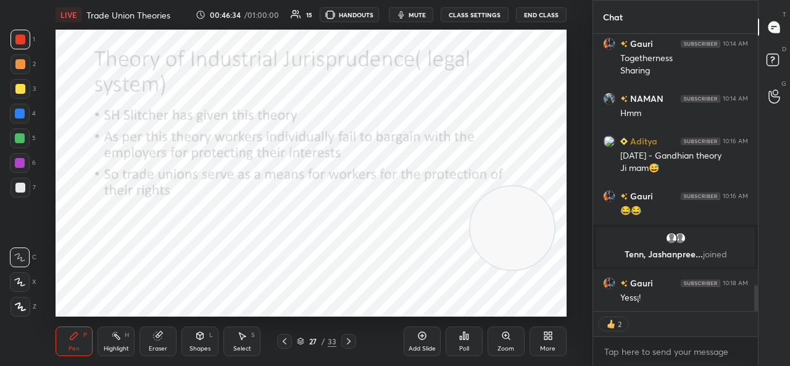
scroll to position [2722, 0]
drag, startPoint x: 505, startPoint y: 158, endPoint x: 496, endPoint y: 249, distance: 91.2
click at [496, 249] on video at bounding box center [512, 228] width 84 height 84
drag, startPoint x: 496, startPoint y: 249, endPoint x: 465, endPoint y: 306, distance: 64.9
click at [465, 306] on video at bounding box center [482, 273] width 84 height 84
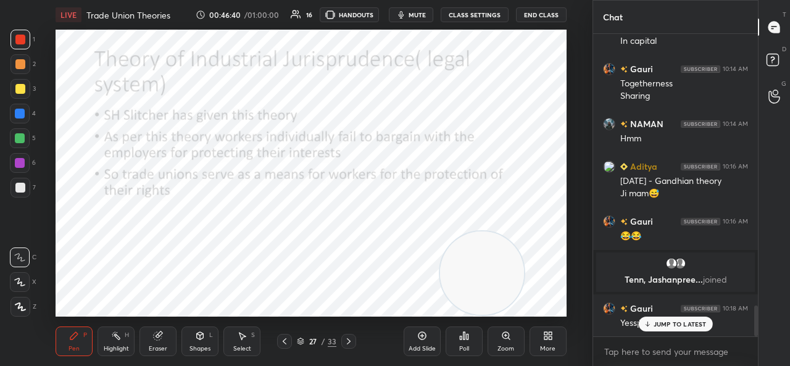
scroll to position [4, 4]
click at [51, 123] on div "Setting up your live class Poll for secs No correct answer Start poll" at bounding box center [311, 173] width 543 height 287
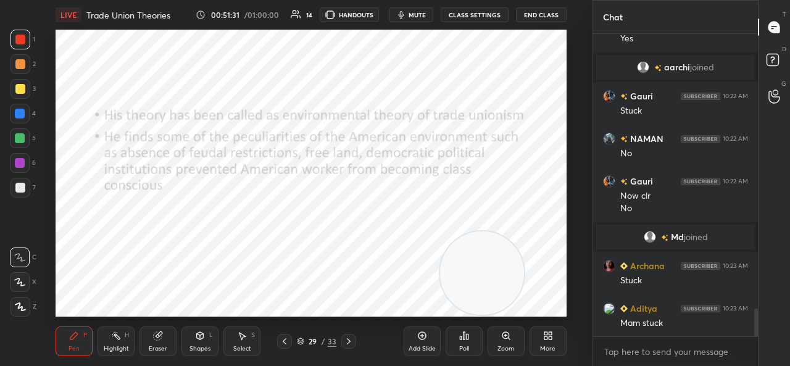
scroll to position [3049, 0]
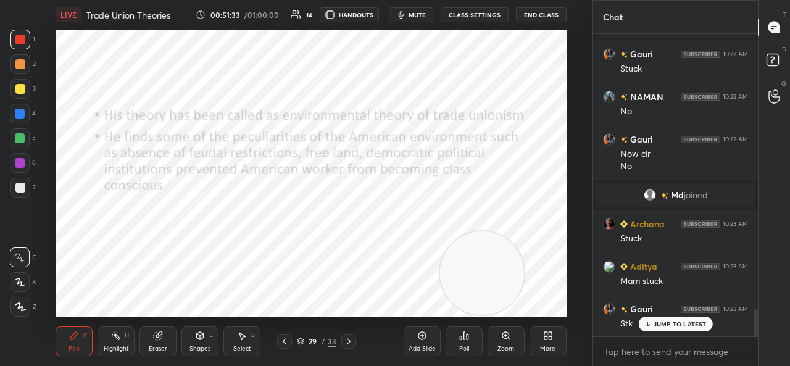
click at [674, 320] on p "JUMP TO LATEST" at bounding box center [680, 323] width 53 height 7
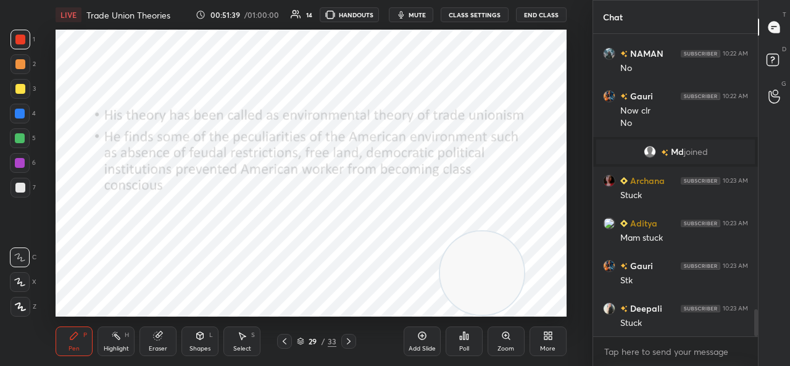
scroll to position [3134, 0]
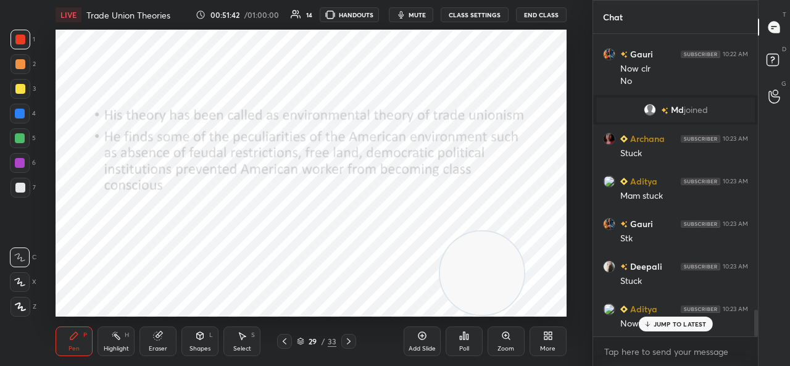
click at [664, 325] on p "JUMP TO LATEST" at bounding box center [680, 323] width 53 height 7
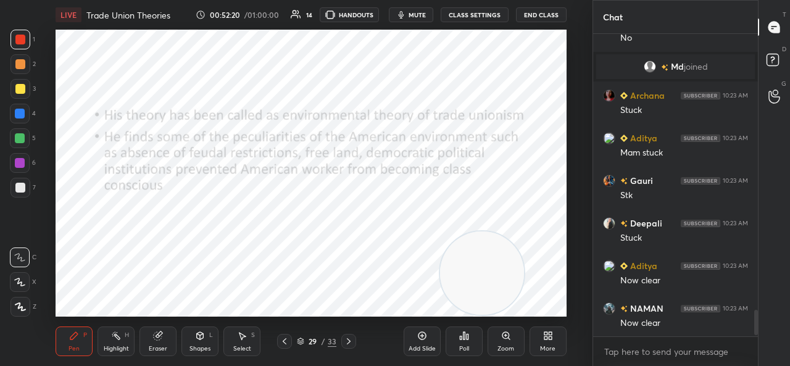
scroll to position [3220, 0]
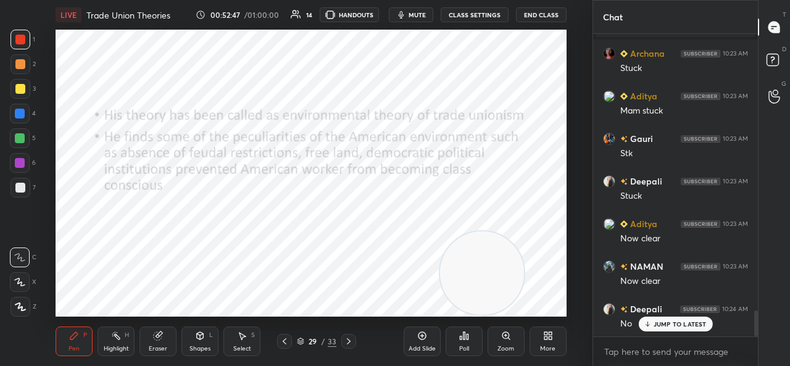
click at [684, 324] on p "JUMP TO LATEST" at bounding box center [680, 323] width 53 height 7
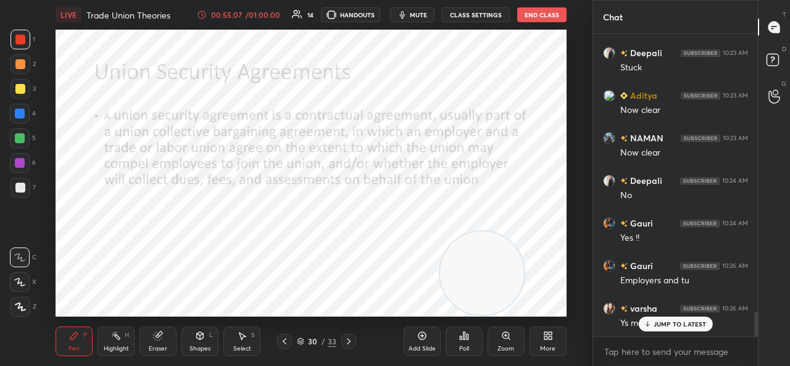
scroll to position [3390, 0]
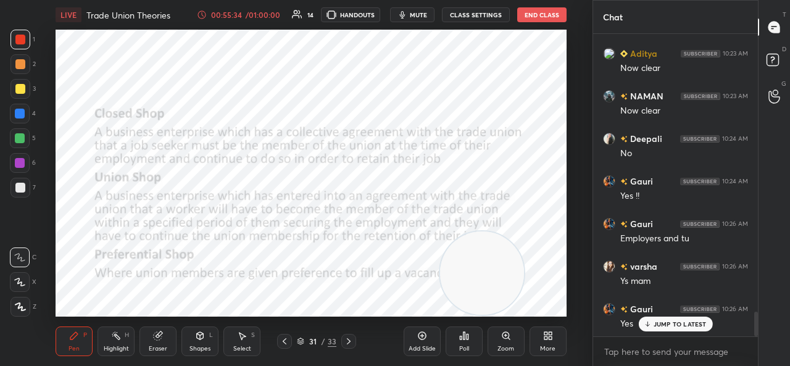
click at [656, 322] on p "JUMP TO LATEST" at bounding box center [680, 323] width 53 height 7
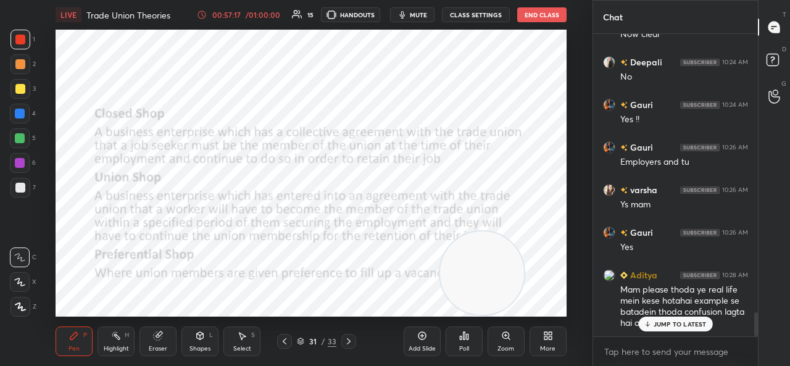
scroll to position [3508, 0]
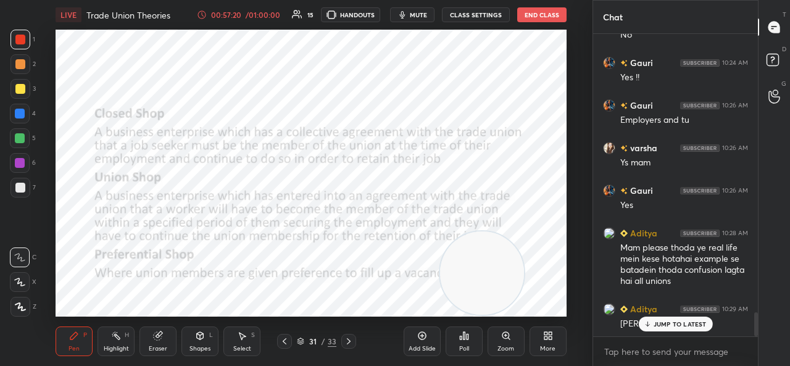
click at [685, 327] on p "JUMP TO LATEST" at bounding box center [680, 323] width 53 height 7
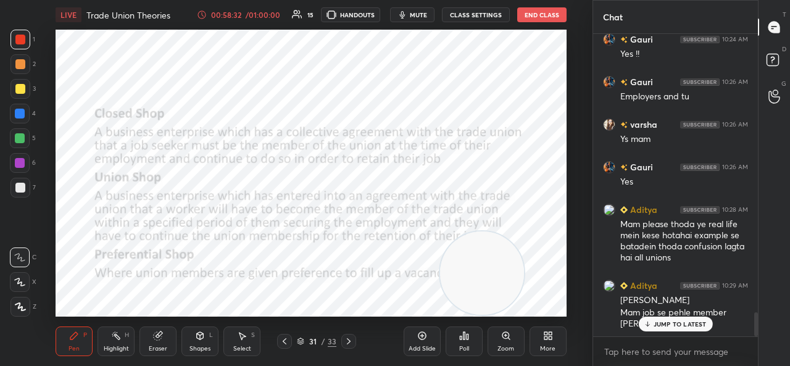
scroll to position [3586, 0]
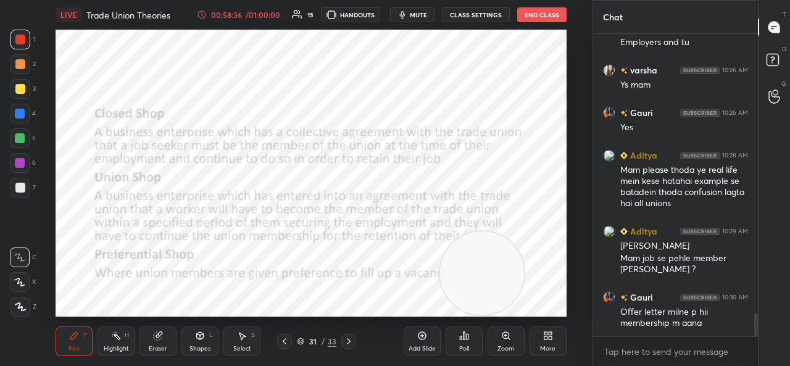
click at [656, 346] on body "1 2 3 4 5 6 7 C X Z C X Z E E Erase all H H LIVE Trade Union Theories 00:58:36 …" at bounding box center [395, 183] width 790 height 366
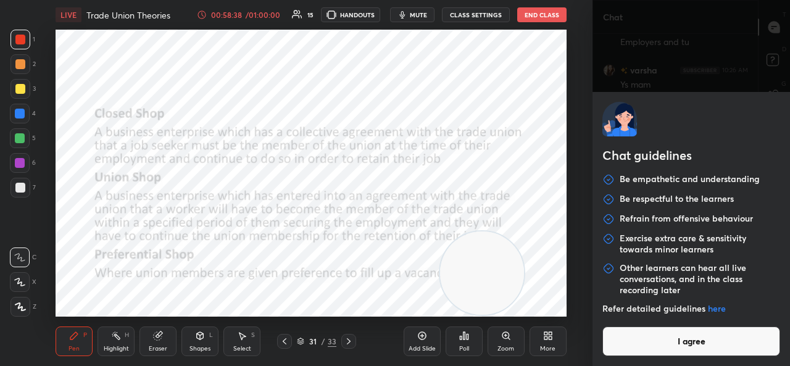
click at [656, 346] on button "I agree" at bounding box center [691, 342] width 178 height 30
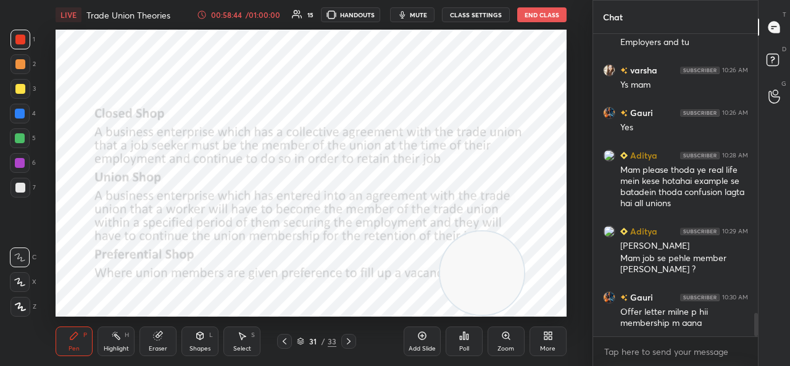
scroll to position [3628, 0]
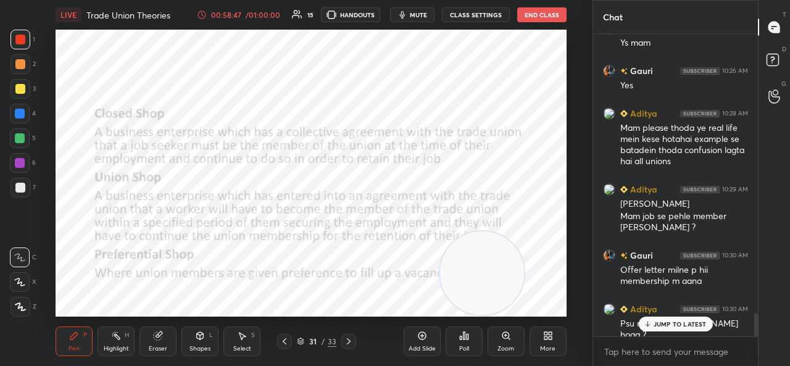
click at [688, 323] on p "JUMP TO LATEST" at bounding box center [680, 323] width 53 height 7
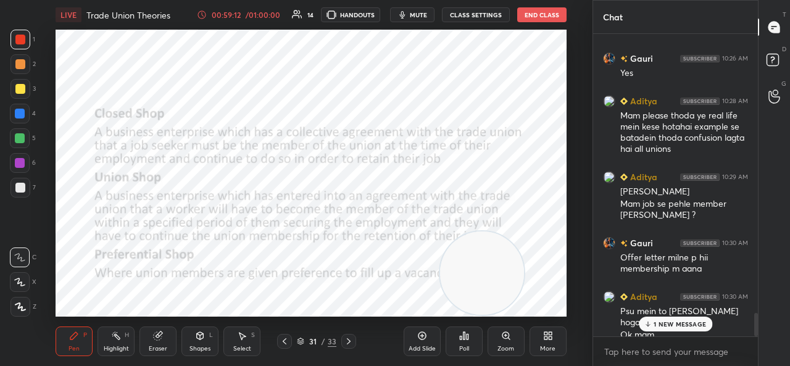
scroll to position [3670, 0]
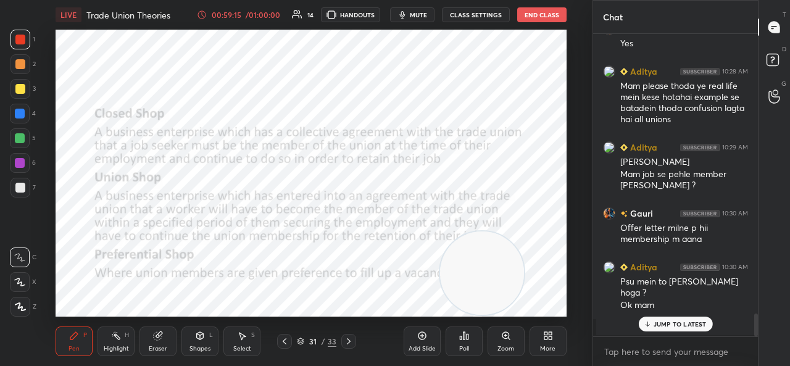
click at [690, 327] on p "JUMP TO LATEST" at bounding box center [680, 323] width 53 height 7
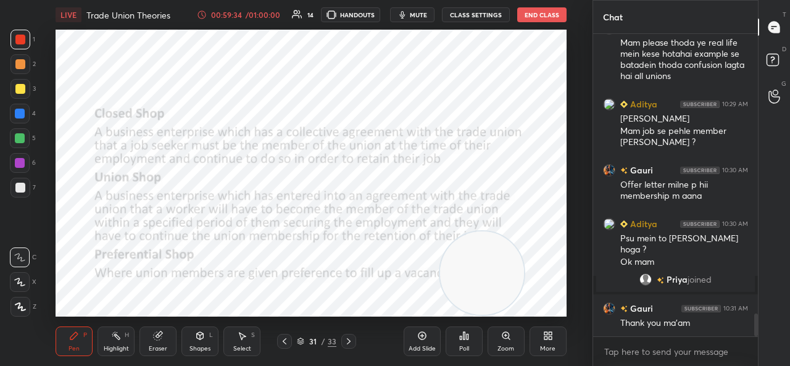
scroll to position [3755, 0]
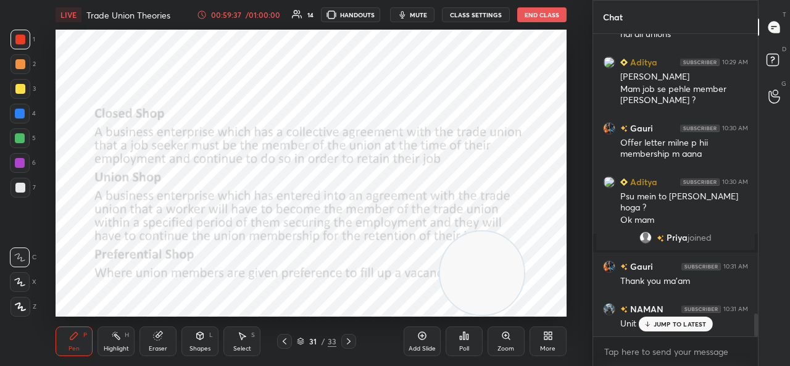
click at [668, 327] on p "JUMP TO LATEST" at bounding box center [680, 323] width 53 height 7
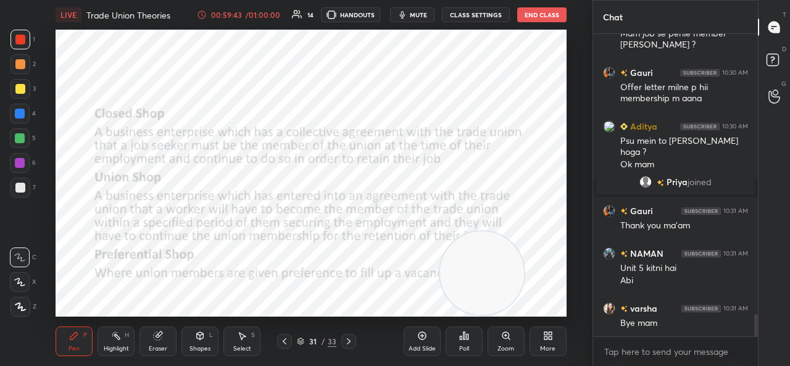
scroll to position [4, 4]
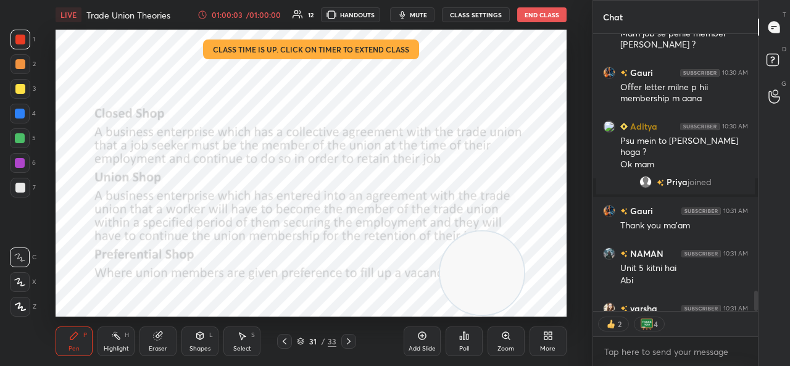
click at [552, 13] on button "End Class" at bounding box center [541, 14] width 49 height 15
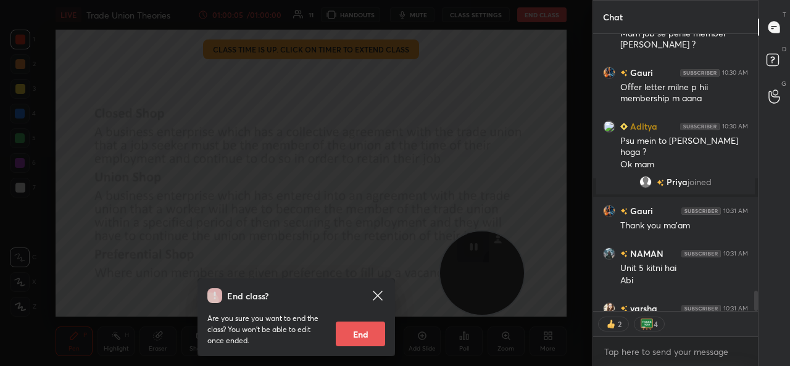
click at [353, 331] on button "End" at bounding box center [360, 334] width 49 height 25
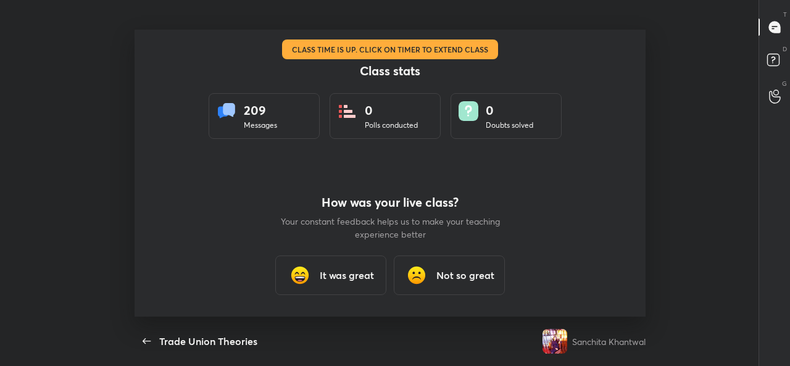
scroll to position [287, 780]
type textarea "x"
